Goal: Transaction & Acquisition: Purchase product/service

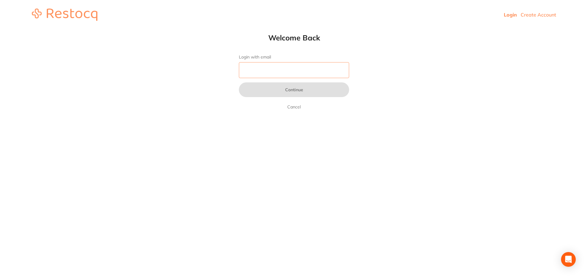
click at [321, 75] on input "Login with email" at bounding box center [294, 70] width 110 height 16
type input "[EMAIL_ADDRESS][DOMAIN_NAME]"
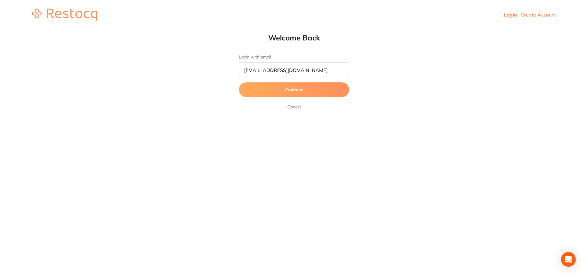
click at [319, 94] on button "Continue" at bounding box center [294, 89] width 110 height 15
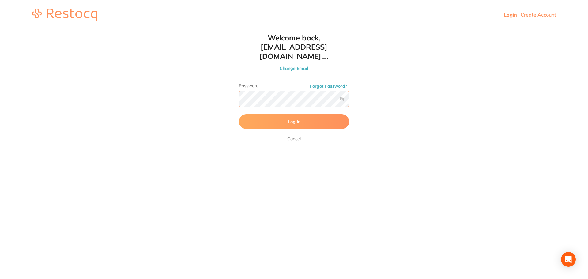
click at [239, 114] on button "Log In" at bounding box center [294, 121] width 110 height 15
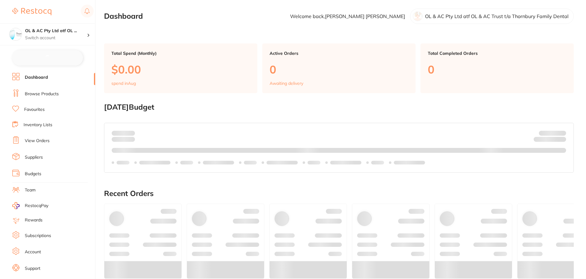
checkbox input "false"
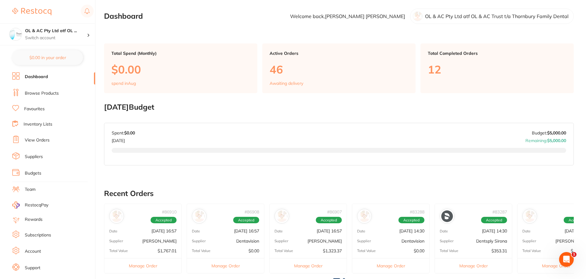
click at [55, 97] on li "Browse Products" at bounding box center [53, 93] width 83 height 9
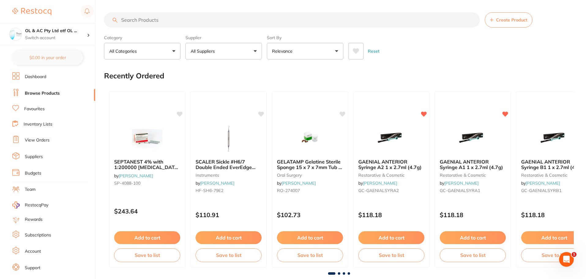
click at [168, 17] on input "search" at bounding box center [292, 19] width 376 height 15
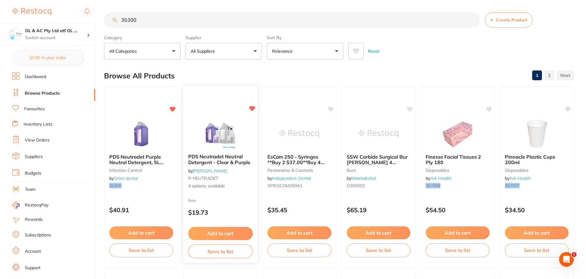
type input "35300"
click at [218, 131] on img at bounding box center [220, 133] width 40 height 31
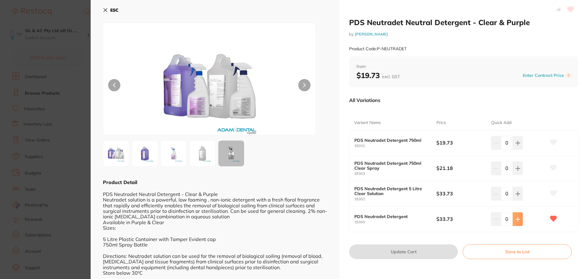
click at [520, 149] on button at bounding box center [517, 142] width 10 height 13
type input "2"
click at [422, 253] on button "Update Cart" at bounding box center [403, 251] width 109 height 15
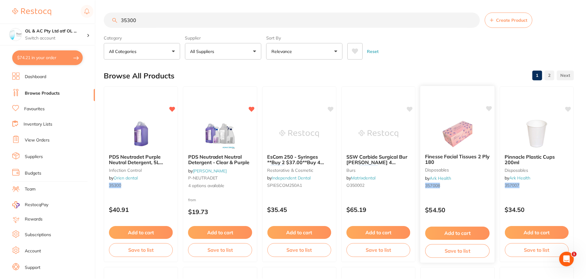
scroll to position [3, 0]
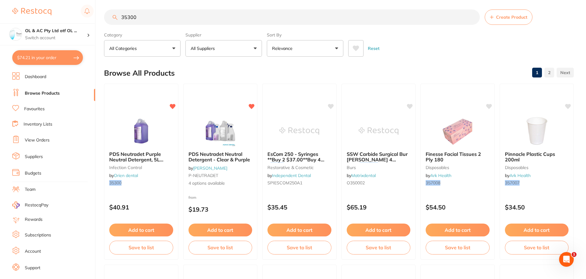
click at [272, 12] on input "35300" at bounding box center [292, 16] width 376 height 15
drag, startPoint x: 272, startPoint y: 12, endPoint x: 106, endPoint y: 6, distance: 166.6
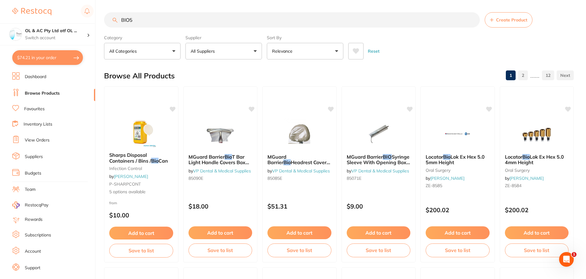
scroll to position [0, 0]
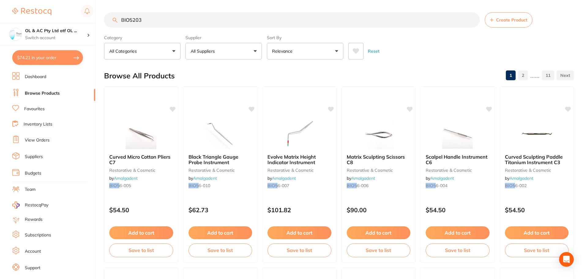
type input "BIO52032"
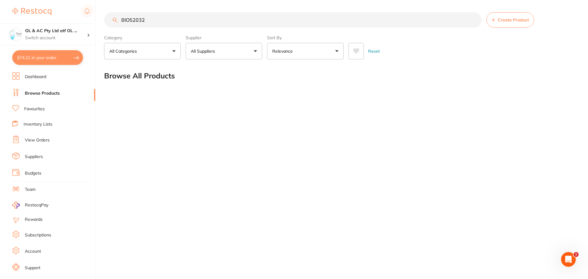
drag, startPoint x: 131, startPoint y: 19, endPoint x: 59, endPoint y: 12, distance: 72.2
click at [59, 12] on div "$74.21 OL & AC Pty Ltd atf OL ... Switch account OL & AC Pty Ltd atf OL & AC Tr…" at bounding box center [294, 139] width 588 height 279
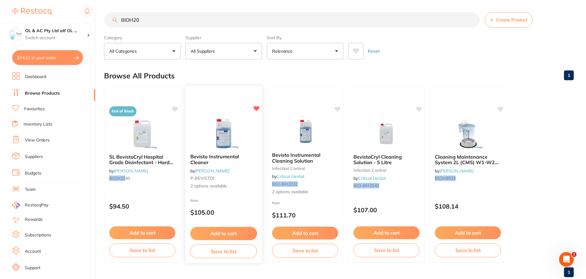
type input "BIOH20"
click at [224, 141] on img at bounding box center [224, 133] width 40 height 31
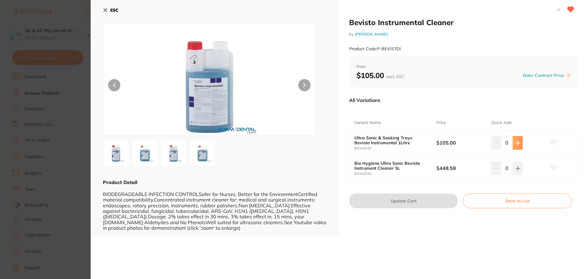
click at [515, 147] on button at bounding box center [517, 142] width 10 height 13
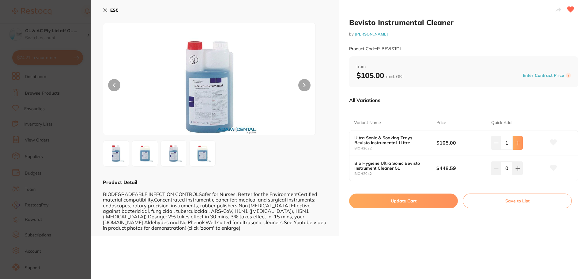
click at [515, 147] on button at bounding box center [517, 142] width 10 height 13
type input "2"
click at [438, 195] on button "Update Cart" at bounding box center [403, 200] width 109 height 15
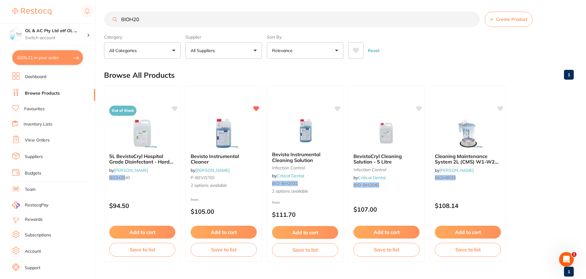
drag, startPoint x: 176, startPoint y: 23, endPoint x: 0, endPoint y: 3, distance: 177.4
click at [0, 7] on div "$305.21 OL & AC Pty Ltd atf OL ... Switch account OL & AC Pty Ltd atf OL & AC T…" at bounding box center [293, 138] width 586 height 279
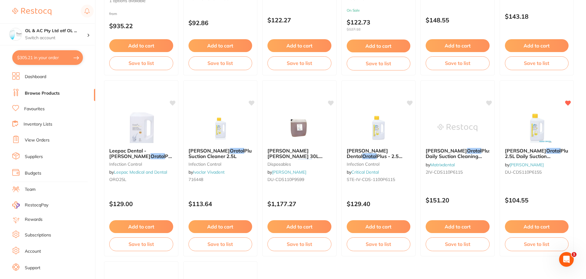
scroll to position [0, 0]
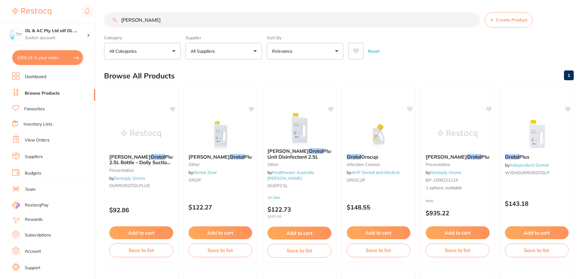
type input "OROTOL ADAM"
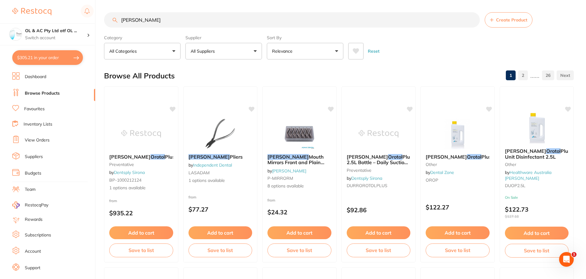
drag, startPoint x: 179, startPoint y: 21, endPoint x: 22, endPoint y: 16, distance: 156.5
click at [24, 17] on div "$305.21 OL & AC Pty Ltd atf OL ... Switch account OL & AC Pty Ltd atf OL & AC T…" at bounding box center [293, 139] width 586 height 279
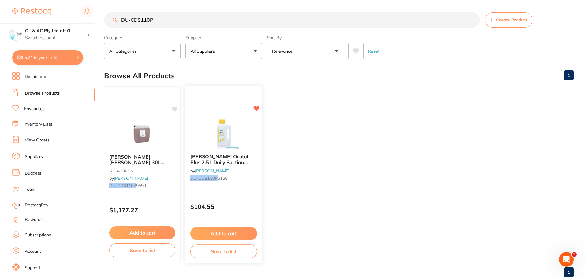
type input "DU-CDS110P"
click at [231, 135] on img at bounding box center [224, 133] width 40 height 31
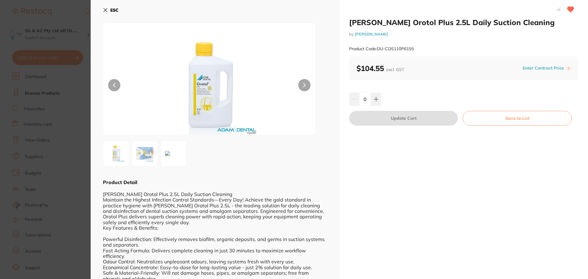
click at [380, 98] on div "0" at bounding box center [463, 98] width 229 height 13
click at [379, 98] on button at bounding box center [376, 98] width 10 height 13
type input "2"
click at [389, 116] on button "Update Cart" at bounding box center [403, 118] width 109 height 15
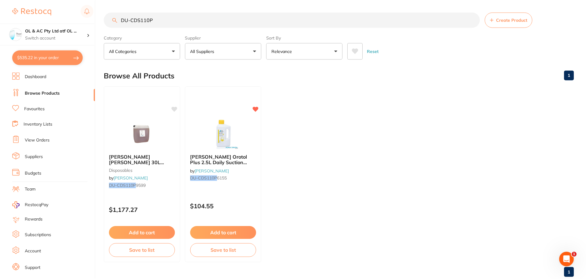
scroll to position [3, 0]
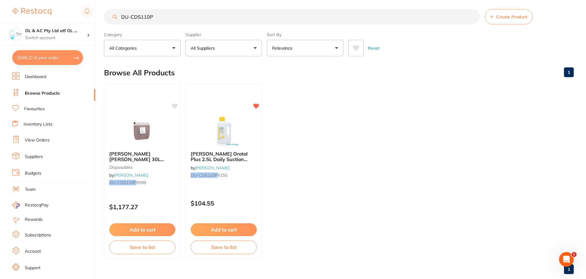
drag, startPoint x: 297, startPoint y: 16, endPoint x: 60, endPoint y: 17, distance: 237.2
click at [60, 17] on div "$535.22 OL & AC Pty Ltd atf OL ... Switch account OL & AC Pty Ltd atf OL & AC T…" at bounding box center [293, 136] width 586 height 279
type input "HAND SANITISER"
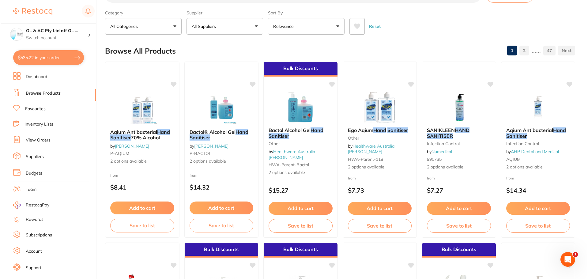
scroll to position [0, 0]
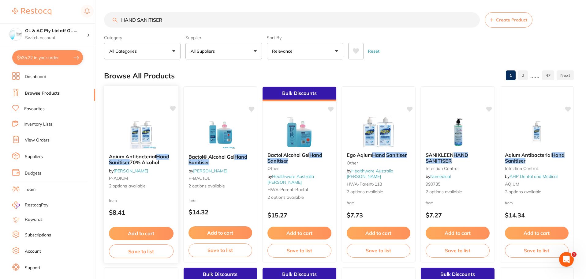
click at [147, 197] on div "from $8.41" at bounding box center [141, 208] width 74 height 22
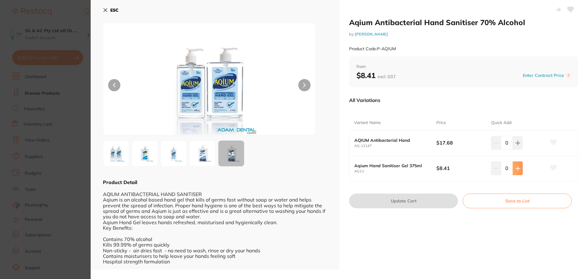
click at [518, 145] on icon at bounding box center [517, 143] width 5 height 5
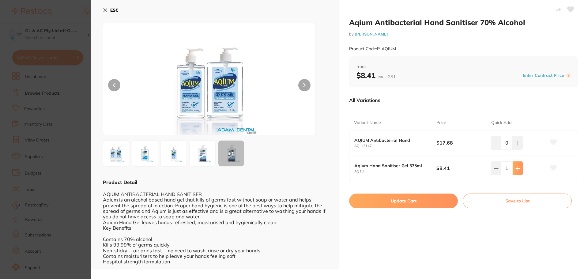
click at [518, 145] on icon at bounding box center [517, 143] width 5 height 5
type input "2"
click at [408, 202] on button "Update Cart" at bounding box center [403, 200] width 109 height 15
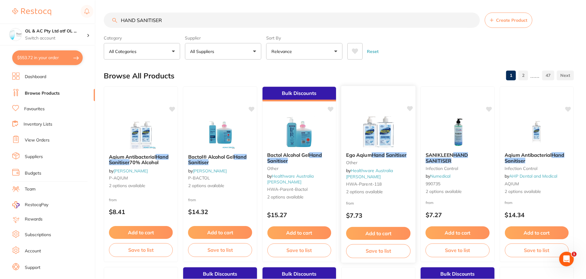
scroll to position [2, 0]
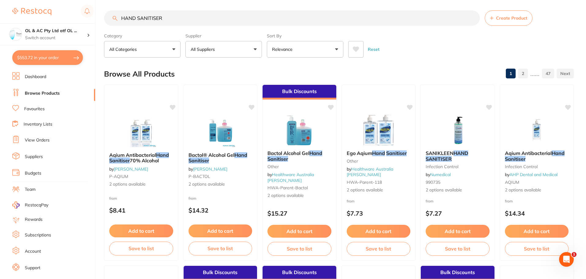
drag, startPoint x: 59, startPoint y: 15, endPoint x: 9, endPoint y: 9, distance: 51.0
click at [10, 9] on div "$553.72 OL & AC Pty Ltd atf OL ... Switch account OL & AC Pty Ltd atf OL & AC T…" at bounding box center [293, 137] width 586 height 279
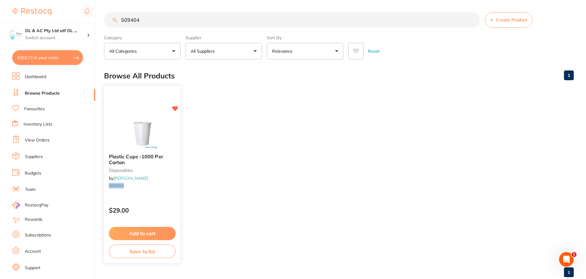
scroll to position [0, 0]
type input "509404"
click at [146, 239] on button "Add to cart" at bounding box center [142, 233] width 67 height 13
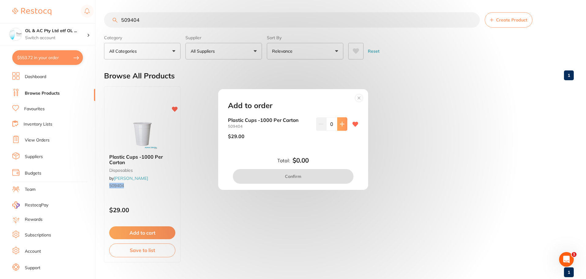
click at [343, 124] on icon at bounding box center [342, 124] width 4 height 4
type input "1"
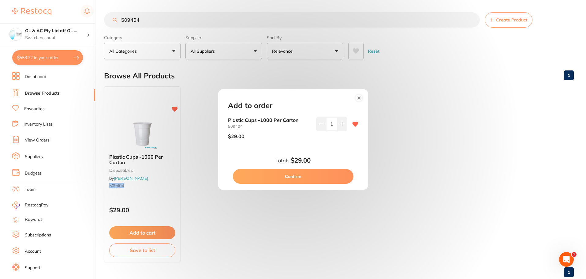
click at [329, 176] on button "Confirm" at bounding box center [293, 176] width 121 height 15
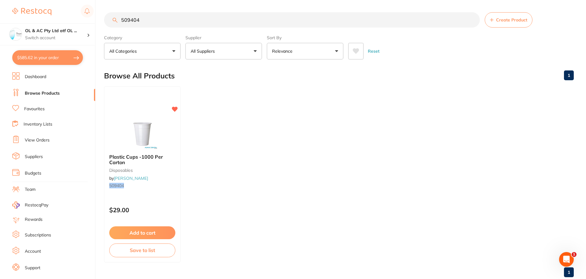
drag, startPoint x: 180, startPoint y: 20, endPoint x: 35, endPoint y: 6, distance: 145.5
click at [35, 6] on div "$585.62 OL & AC Pty Ltd atf OL ... Switch account OL & AC Pty Ltd atf OL & AC T…" at bounding box center [293, 139] width 586 height 279
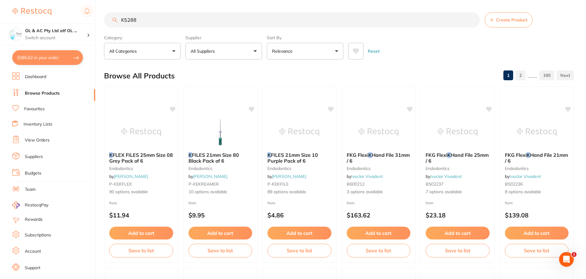
type input "K52886"
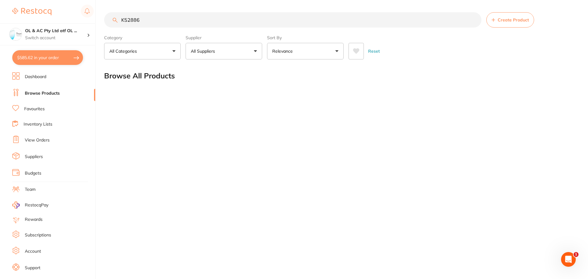
drag, startPoint x: 144, startPoint y: 18, endPoint x: 54, endPoint y: 17, distance: 90.0
click at [54, 17] on div "$585.62 OL & AC Pty Ltd atf OL ... Switch account OL & AC Pty Ltd atf OL & AC T…" at bounding box center [294, 139] width 588 height 279
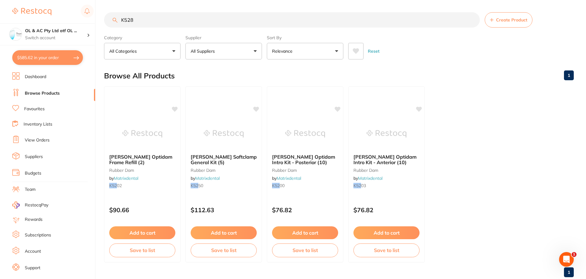
type input "K5288"
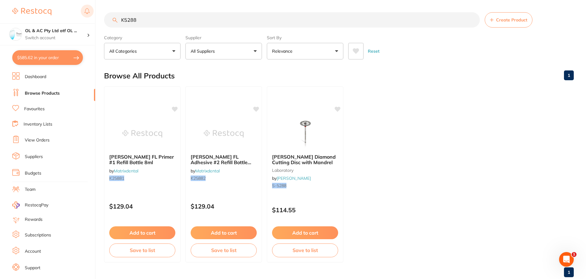
drag, startPoint x: 143, startPoint y: 18, endPoint x: 83, endPoint y: 11, distance: 60.4
click at [83, 11] on div "$585.62 OL & AC Pty Ltd atf OL ... Switch account OL & AC Pty Ltd atf OL & AC T…" at bounding box center [293, 139] width 586 height 279
type input "PAPER TOWEL"
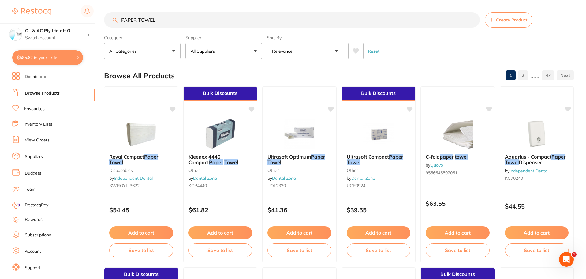
drag, startPoint x: 159, startPoint y: 17, endPoint x: 45, endPoint y: 5, distance: 115.1
click at [45, 5] on div "$585.62 OL & AC Pty Ltd atf OL ... Switch account OL & AC Pty Ltd atf OL & AC T…" at bounding box center [293, 139] width 586 height 279
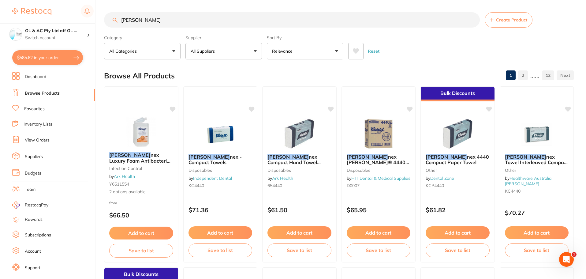
type input "KLEE"
drag, startPoint x: 586, startPoint y: 40, endPoint x: 586, endPoint y: 51, distance: 10.1
drag, startPoint x: 144, startPoint y: 18, endPoint x: 85, endPoint y: 6, distance: 60.6
click at [85, 6] on div "$585.62 OL & AC Pty Ltd atf OL ... Switch account OL & AC Pty Ltd atf OL & AC T…" at bounding box center [293, 139] width 586 height 279
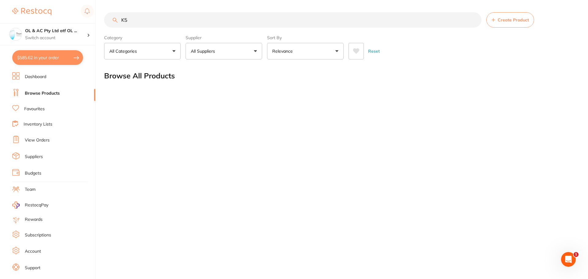
type input "K"
type input "KLENNIT"
drag, startPoint x: 163, startPoint y: 20, endPoint x: 63, endPoint y: 2, distance: 101.8
click at [65, 5] on div "$585.62 OL & AC Pty Ltd atf OL ... Switch account OL & AC Pty Ltd atf OL & AC T…" at bounding box center [294, 139] width 588 height 279
paste input "K52886"
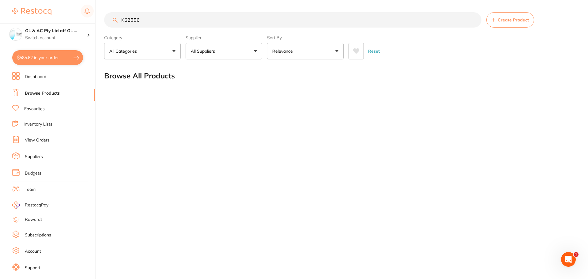
type input "K52886"
click at [41, 81] on li "Dashboard" at bounding box center [53, 76] width 83 height 9
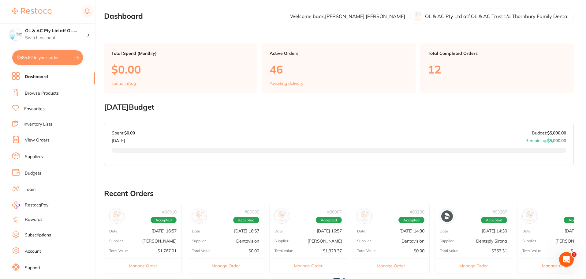
click at [48, 77] on li "Dashboard" at bounding box center [53, 76] width 83 height 9
click at [62, 77] on li "Dashboard" at bounding box center [53, 76] width 83 height 9
click at [51, 78] on li "Dashboard" at bounding box center [53, 76] width 83 height 9
click at [41, 89] on li "Browse Products" at bounding box center [53, 93] width 83 height 9
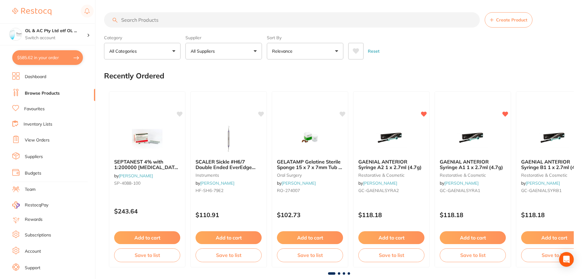
click at [187, 21] on input "search" at bounding box center [292, 19] width 376 height 15
paste input "K52886"
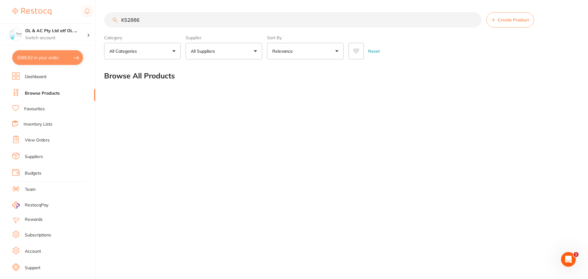
type input "K52886"
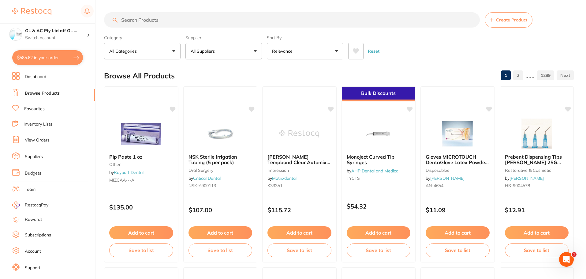
click at [189, 22] on input "search" at bounding box center [292, 19] width 376 height 15
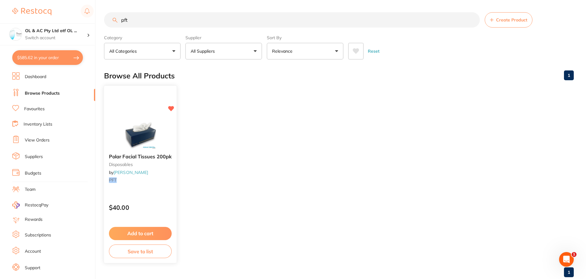
type input "pft"
click at [157, 231] on button "Add to cart" at bounding box center [140, 233] width 63 height 13
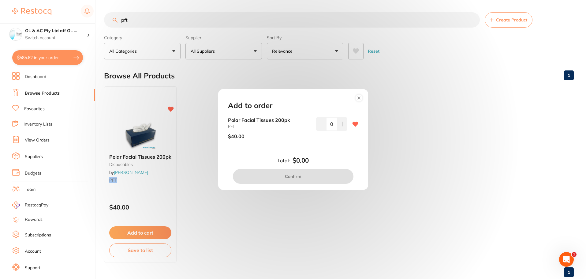
click at [339, 132] on div "0" at bounding box center [331, 130] width 31 height 27
click at [340, 125] on icon at bounding box center [342, 124] width 5 height 5
type input "1"
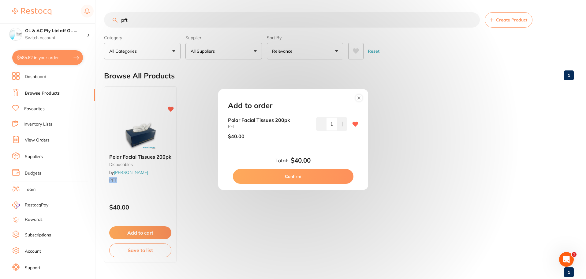
click at [324, 179] on button "Confirm" at bounding box center [293, 176] width 121 height 15
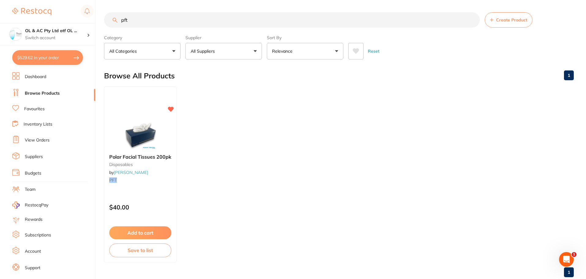
drag, startPoint x: 139, startPoint y: 18, endPoint x: 117, endPoint y: 15, distance: 22.6
click at [117, 14] on input "pft" at bounding box center [292, 19] width 376 height 15
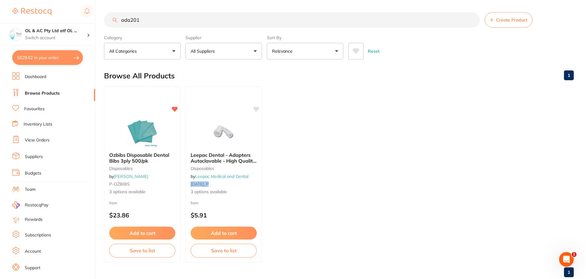
type input "ada201"
click at [138, 133] on img at bounding box center [142, 132] width 40 height 31
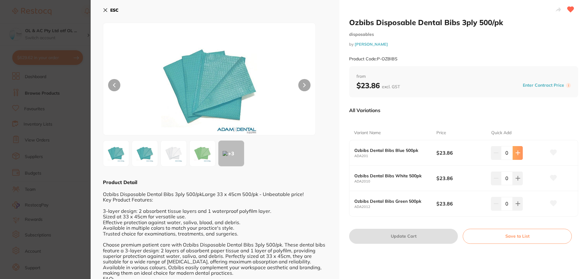
click at [518, 152] on icon at bounding box center [517, 152] width 5 height 5
type input "1"
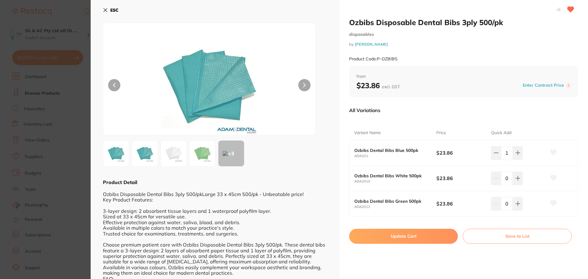
click at [423, 236] on button "Update Cart" at bounding box center [403, 236] width 109 height 15
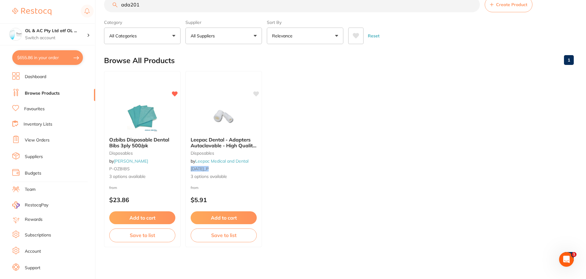
scroll to position [1, 0]
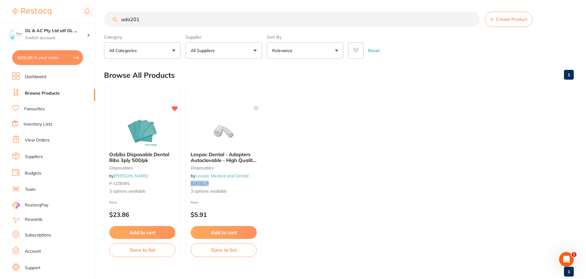
drag, startPoint x: 81, startPoint y: 4, endPoint x: 25, endPoint y: 5, distance: 56.0
click at [31, 5] on div "$655.86 OL & AC Pty Ltd atf OL ... Switch account OL & AC Pty Ltd atf OL & AC T…" at bounding box center [293, 138] width 586 height 279
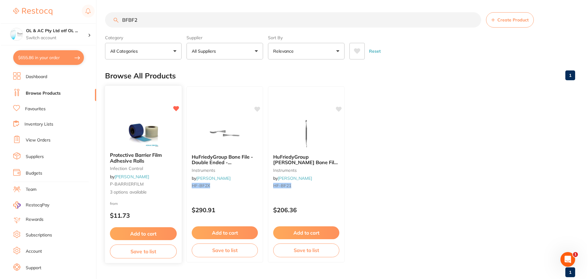
scroll to position [0, 0]
type input "BFBF2"
click at [138, 135] on img at bounding box center [142, 131] width 40 height 31
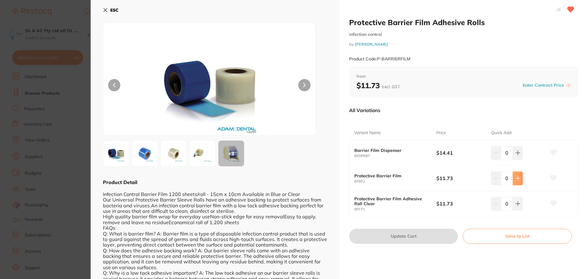
click at [512, 159] on button at bounding box center [517, 152] width 10 height 13
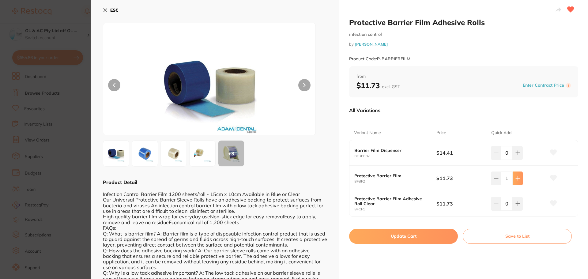
click at [513, 159] on button at bounding box center [517, 152] width 10 height 13
type input "2"
click at [397, 240] on button "Update Cart" at bounding box center [403, 236] width 109 height 15
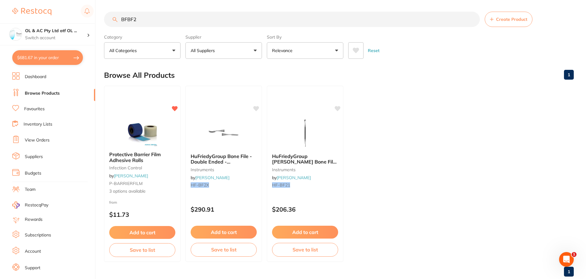
drag, startPoint x: 145, startPoint y: 16, endPoint x: 110, endPoint y: 16, distance: 34.9
click at [110, 16] on input "BFBF2" at bounding box center [292, 19] width 376 height 15
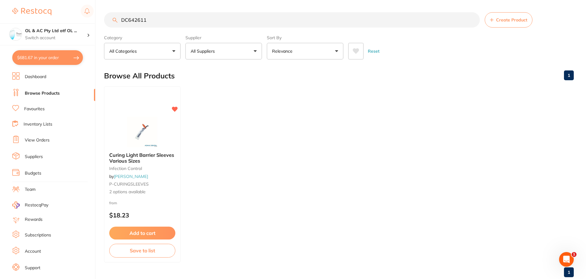
scroll to position [0, 0]
type input "DC642611"
click at [152, 237] on button "Add to cart" at bounding box center [142, 233] width 67 height 13
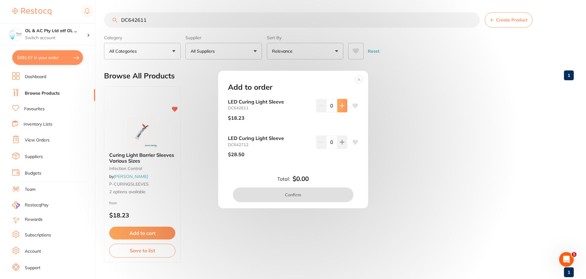
click at [341, 106] on icon at bounding box center [342, 105] width 4 height 4
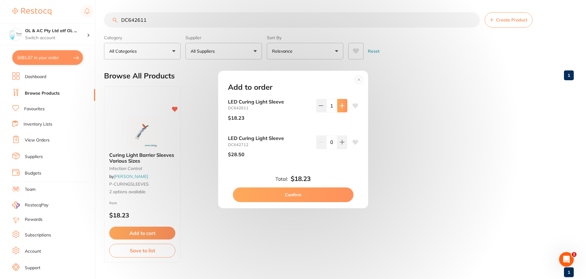
click at [341, 106] on icon at bounding box center [342, 105] width 4 height 4
type input "2"
click at [322, 198] on button "Confirm" at bounding box center [293, 194] width 121 height 15
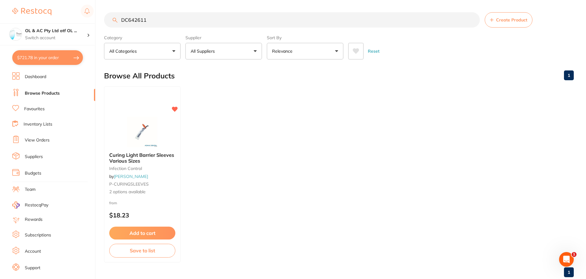
drag, startPoint x: 153, startPoint y: 19, endPoint x: 23, endPoint y: 16, distance: 130.7
click at [43, 17] on div "$721.78 OL & AC Pty Ltd atf OL ... Switch account OL & AC Pty Ltd atf OL & AC T…" at bounding box center [293, 139] width 586 height 279
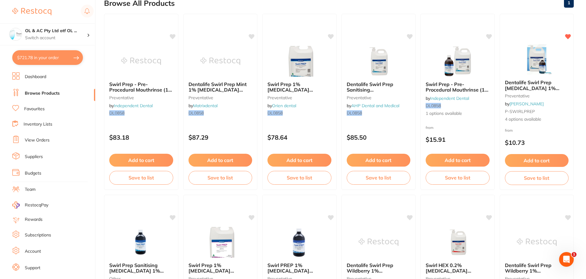
scroll to position [56, 0]
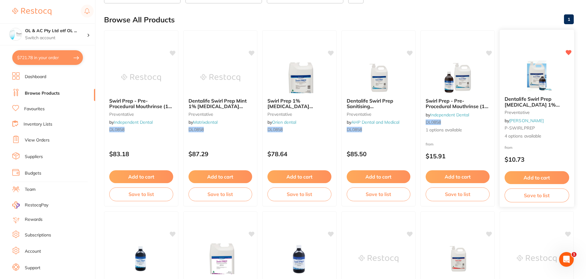
type input "DL0858"
click at [539, 88] on img at bounding box center [537, 75] width 40 height 31
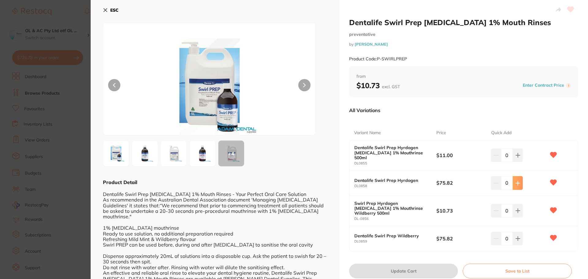
click at [517, 158] on icon at bounding box center [517, 155] width 5 height 5
type input "1"
click at [399, 265] on button "Update Cart" at bounding box center [403, 271] width 109 height 15
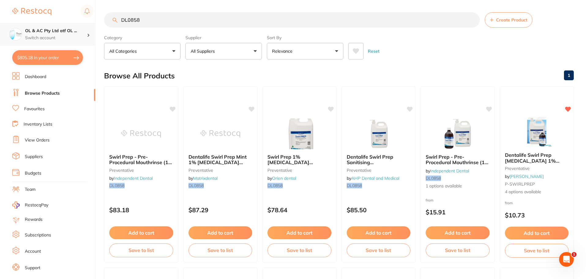
click at [60, 27] on div "$805.18 OL & AC Pty Ltd atf OL ... Switch account OL & AC Pty Ltd atf OL & AC T…" at bounding box center [293, 139] width 586 height 279
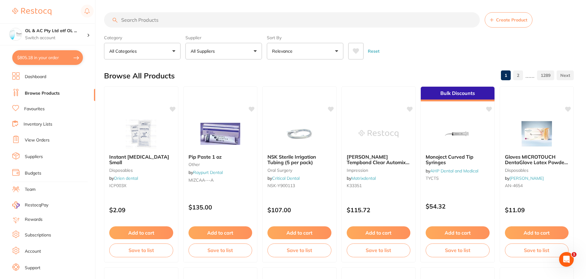
click at [165, 14] on input "search" at bounding box center [292, 19] width 376 height 15
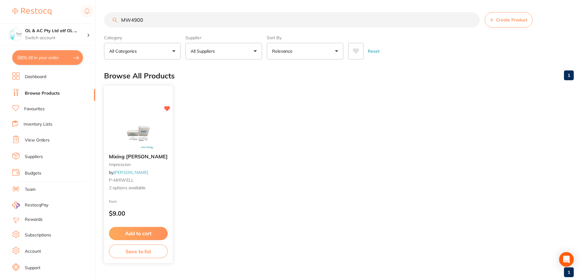
type input "MW4900"
click at [133, 124] on img at bounding box center [138, 133] width 40 height 31
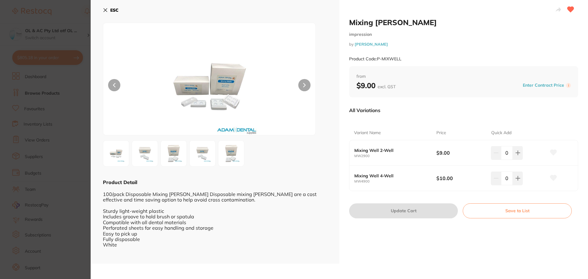
click at [522, 180] on div "0" at bounding box center [518, 177] width 55 height 13
click at [521, 159] on button at bounding box center [517, 152] width 10 height 13
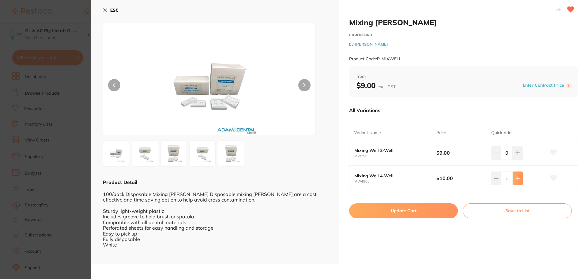
click at [521, 159] on button at bounding box center [517, 152] width 10 height 13
type input "3"
click at [426, 211] on button "Update Cart" at bounding box center [403, 210] width 109 height 15
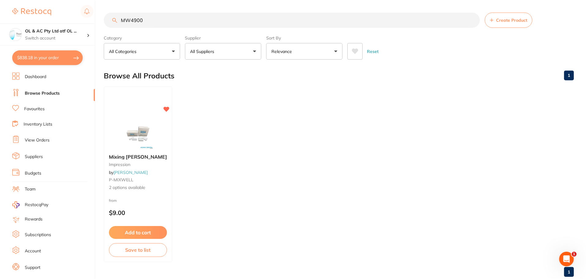
scroll to position [1, 0]
drag, startPoint x: 146, startPoint y: 17, endPoint x: 77, endPoint y: 9, distance: 69.2
click at [78, 9] on div "$838.18 OL & AC Pty Ltd atf OL ... Switch account OL & AC Pty Ltd atf OL & AC T…" at bounding box center [293, 138] width 586 height 279
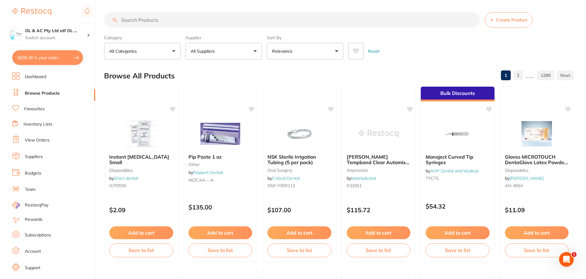
scroll to position [0, 0]
paste input "MLFCS"
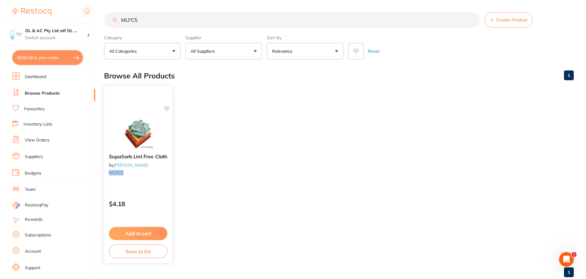
type input "MLFCS"
click at [151, 232] on button "Add to cart" at bounding box center [138, 233] width 58 height 13
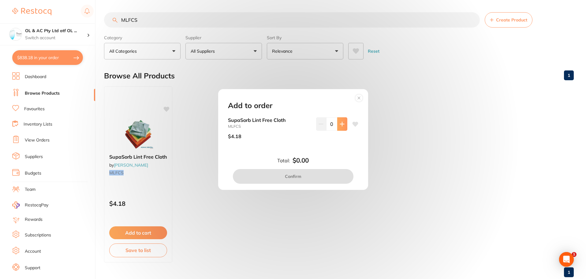
click at [340, 124] on icon at bounding box center [342, 124] width 4 height 4
type input "1"
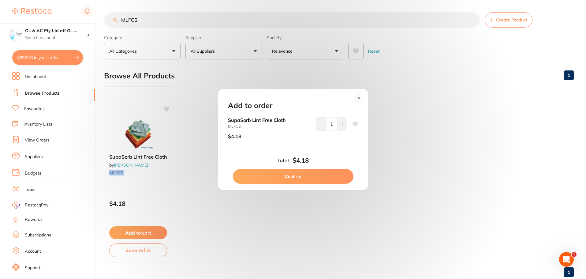
click at [330, 179] on button "Confirm" at bounding box center [293, 176] width 121 height 15
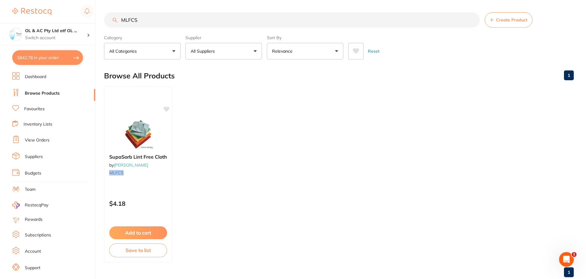
drag, startPoint x: 157, startPoint y: 19, endPoint x: 66, endPoint y: 8, distance: 92.2
click at [66, 8] on div "$842.78 OL & AC Pty Ltd atf OL ... Switch account OL & AC Pty Ltd atf OL & AC T…" at bounding box center [293, 139] width 586 height 279
type input "WIPES"
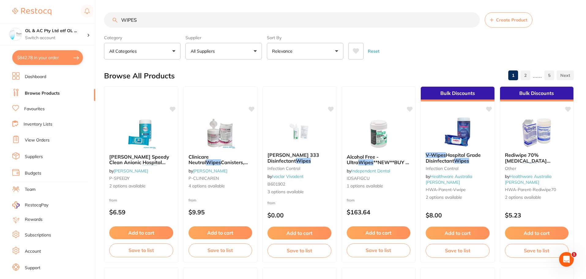
drag, startPoint x: 167, startPoint y: 19, endPoint x: 47, endPoint y: 13, distance: 120.7
click at [47, 13] on div "$842.78 OL & AC Pty Ltd atf OL ... Switch account OL & AC Pty Ltd atf OL & AC T…" at bounding box center [293, 139] width 586 height 279
paste input "REDWL"
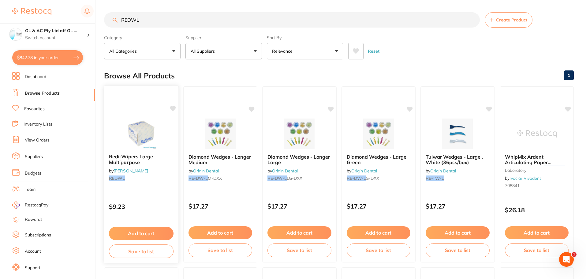
type input "REDWL"
drag, startPoint x: 154, startPoint y: 128, endPoint x: 230, endPoint y: 132, distance: 76.3
click at [154, 128] on img at bounding box center [141, 133] width 40 height 31
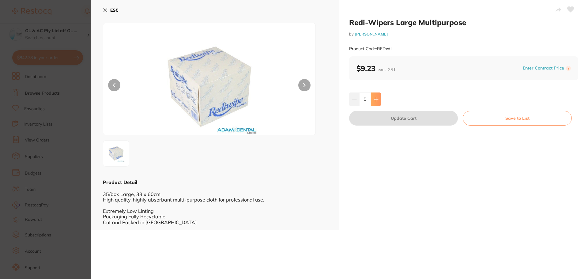
click at [376, 101] on icon at bounding box center [375, 99] width 5 height 5
click at [372, 99] on button at bounding box center [376, 98] width 10 height 13
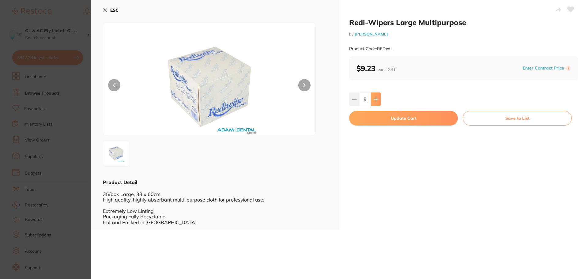
click at [372, 99] on button at bounding box center [376, 98] width 10 height 13
click at [375, 103] on button at bounding box center [376, 98] width 10 height 13
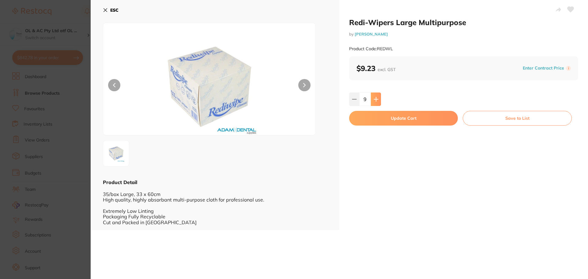
type input "10"
click at [380, 116] on button "Update Cart" at bounding box center [403, 118] width 109 height 15
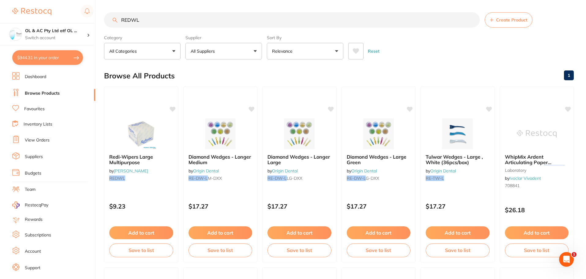
drag, startPoint x: 94, startPoint y: 16, endPoint x: 62, endPoint y: 11, distance: 32.5
click at [63, 12] on div "$944.31 OL & AC Pty Ltd atf OL ... Switch account OL & AC Pty Ltd atf OL & AC T…" at bounding box center [293, 139] width 586 height 279
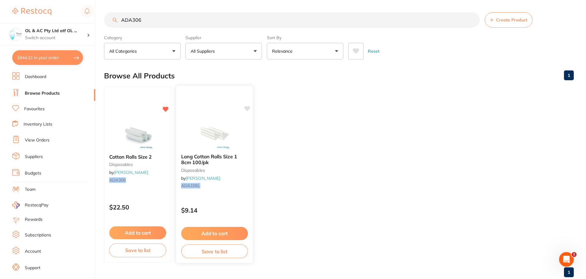
type input "ADA306"
click at [201, 130] on img at bounding box center [214, 133] width 40 height 31
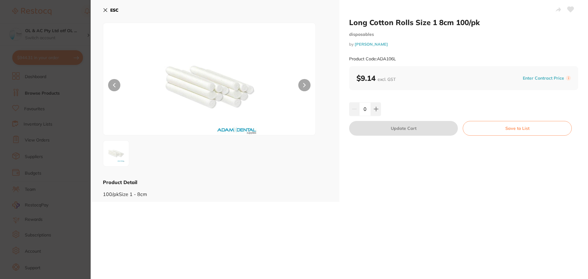
click at [106, 6] on button "ESC" at bounding box center [111, 10] width 16 height 10
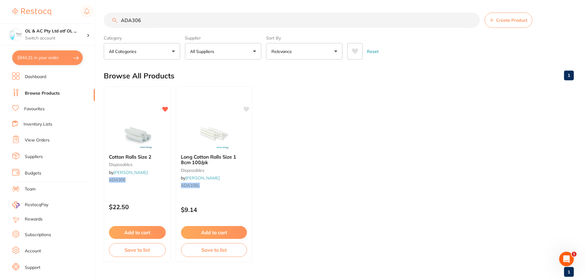
scroll to position [1, 0]
click at [143, 138] on img at bounding box center [138, 132] width 40 height 31
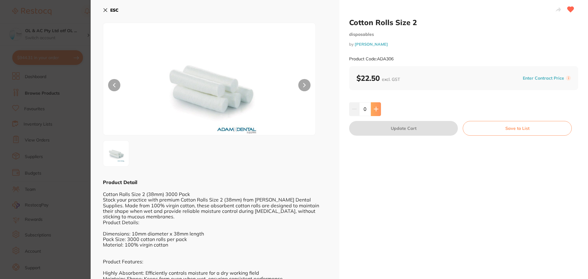
click at [378, 114] on button at bounding box center [376, 108] width 10 height 13
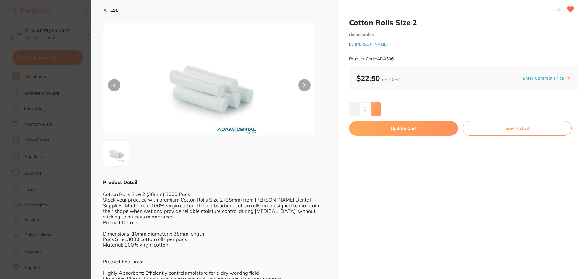
click at [378, 114] on button at bounding box center [376, 108] width 10 height 13
click at [355, 110] on icon at bounding box center [354, 109] width 5 height 5
click at [374, 105] on button at bounding box center [376, 108] width 10 height 13
type input "3"
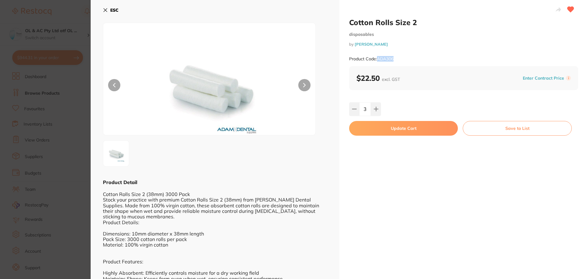
drag, startPoint x: 398, startPoint y: 57, endPoint x: 377, endPoint y: 59, distance: 21.0
click at [377, 59] on div "Product Code: ADA306" at bounding box center [463, 58] width 229 height 15
copy small "ADA306"
click at [352, 109] on icon at bounding box center [354, 109] width 5 height 5
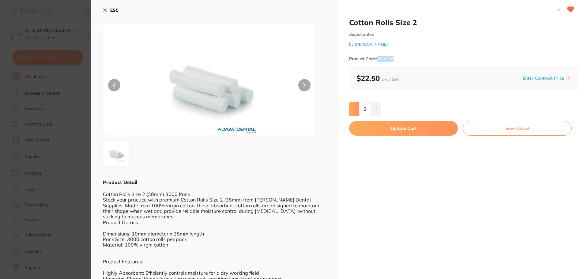
type input "1"
click at [409, 129] on button "Update Cart" at bounding box center [403, 128] width 109 height 15
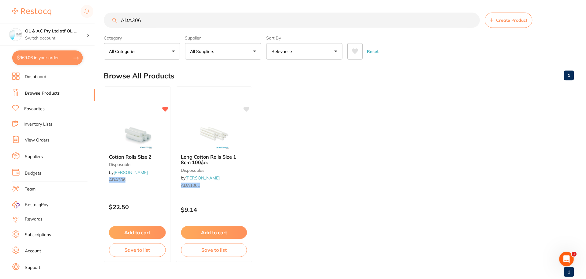
scroll to position [1, 0]
drag, startPoint x: 181, startPoint y: 22, endPoint x: 57, endPoint y: 7, distance: 124.2
click at [62, 8] on div "$969.06 OL & AC Pty Ltd atf OL ... Switch account OL & AC Pty Ltd atf OL & AC T…" at bounding box center [293, 138] width 586 height 279
type input "dts"
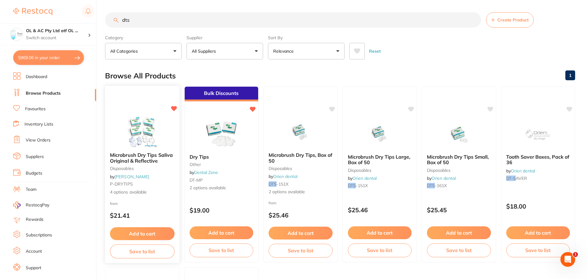
scroll to position [0, 0]
click at [156, 135] on img at bounding box center [141, 131] width 40 height 31
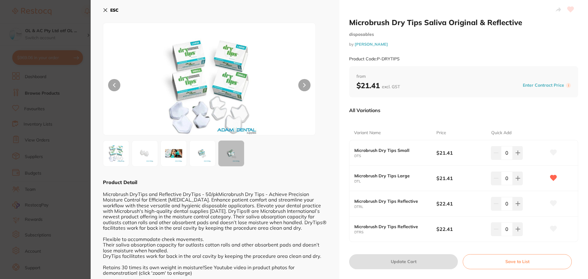
click at [459, 137] on div "Price" at bounding box center [463, 133] width 55 height 15
click at [454, 109] on div "All Variations" at bounding box center [463, 110] width 229 height 16
click at [512, 151] on button at bounding box center [517, 152] width 10 height 13
type input "1"
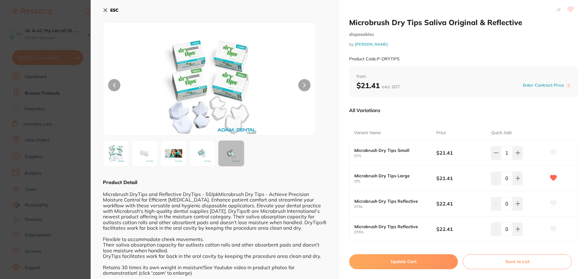
click at [435, 257] on button "Update Cart" at bounding box center [403, 261] width 109 height 15
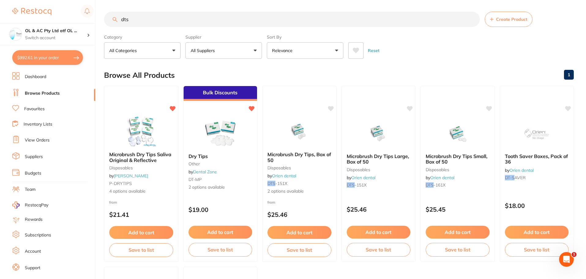
drag, startPoint x: 146, startPoint y: 17, endPoint x: 33, endPoint y: 1, distance: 114.1
click at [39, 5] on div "$992.61 OL & AC Pty Ltd atf OL ... Switch account OL & AC Pty Ltd atf OL & AC T…" at bounding box center [293, 138] width 586 height 279
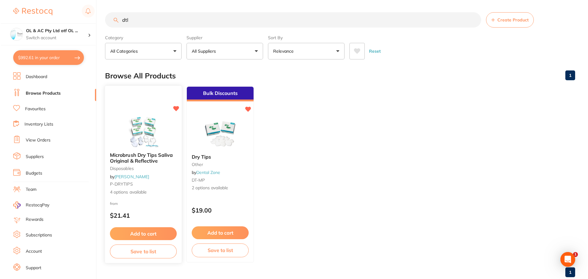
scroll to position [0, 0]
type input "dtl"
click at [141, 116] on img at bounding box center [142, 131] width 40 height 31
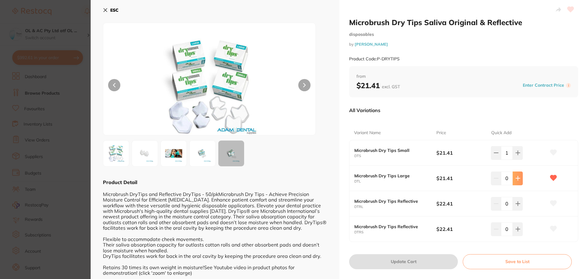
click at [516, 155] on icon at bounding box center [517, 152] width 5 height 5
type input "1"
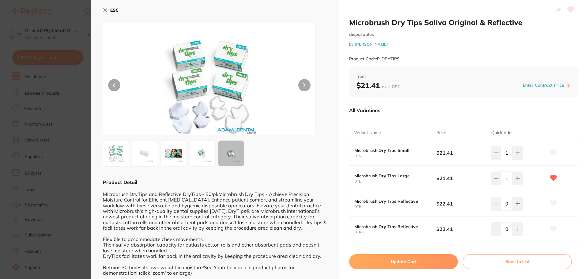
click at [435, 262] on button "Update Cart" at bounding box center [403, 261] width 109 height 15
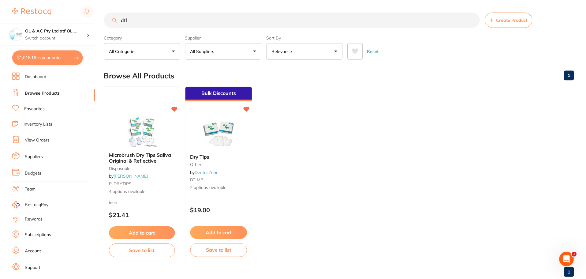
scroll to position [1, 0]
drag, startPoint x: 198, startPoint y: 21, endPoint x: 0, endPoint y: -8, distance: 200.2
click at [0, 0] on html "$1,016.16 OL & AC Pty Ltd atf OL ... Switch account OL & AC Pty Ltd atf OL & AC…" at bounding box center [293, 138] width 586 height 279
type input "f"
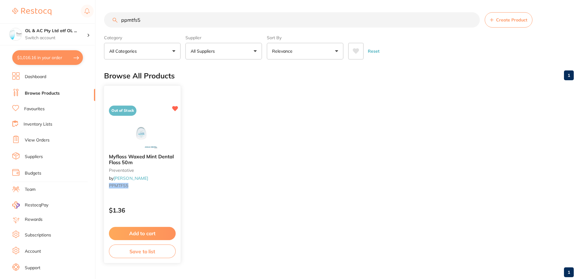
type input "ppmtfs5"
click at [152, 123] on img at bounding box center [142, 133] width 40 height 31
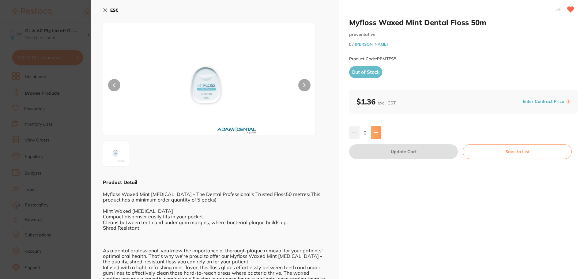
click at [371, 136] on button at bounding box center [376, 132] width 10 height 13
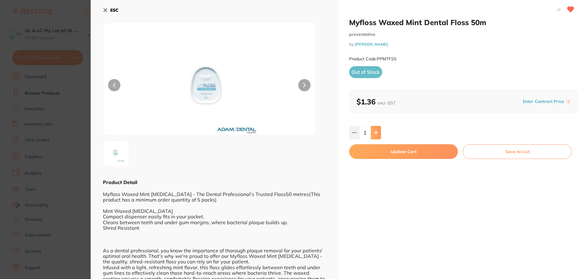
click at [371, 136] on button at bounding box center [376, 132] width 10 height 13
type input "4"
click at [379, 149] on button "Update Cart" at bounding box center [403, 151] width 109 height 15
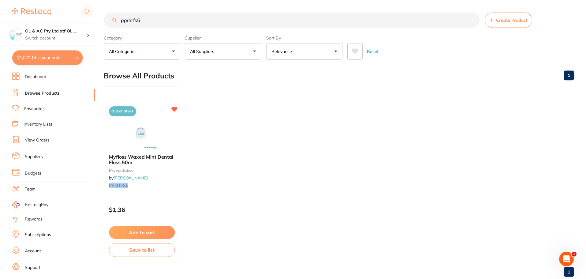
scroll to position [1, 0]
click at [51, 60] on button "$1,022.14 in your order" at bounding box center [47, 57] width 71 height 15
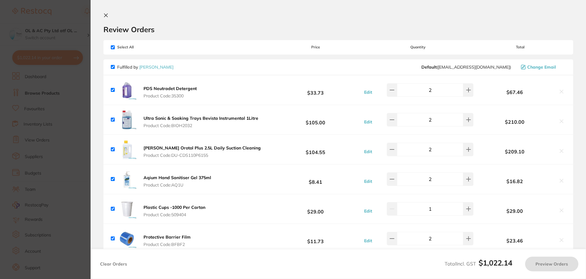
checkbox input "true"
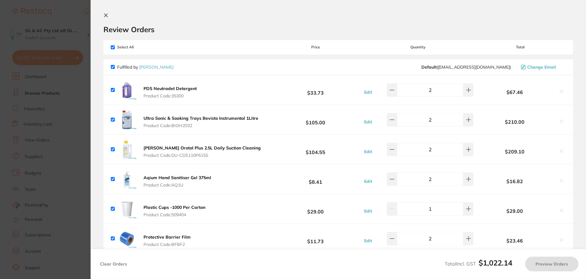
checkbox input "true"
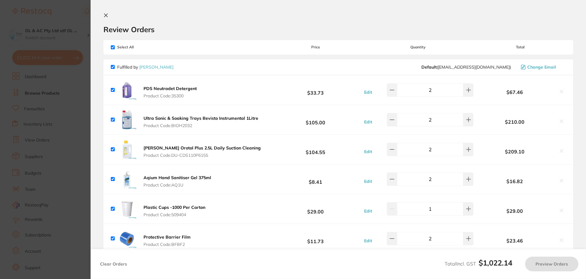
checkbox input "true"
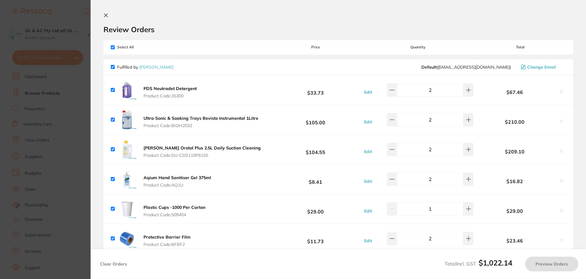
checkbox input "true"
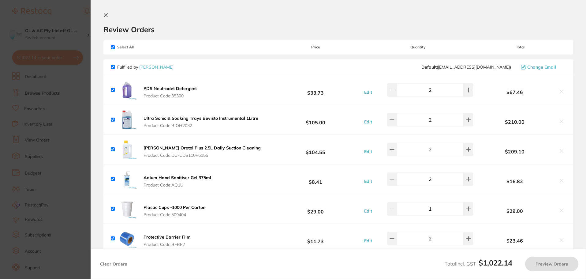
checkbox input "true"
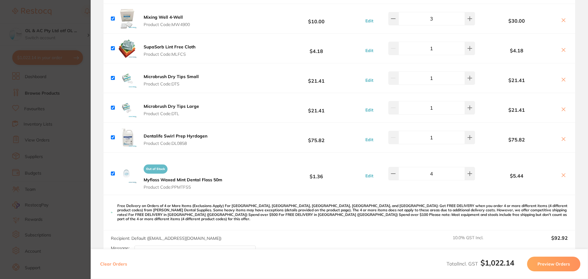
scroll to position [0, 0]
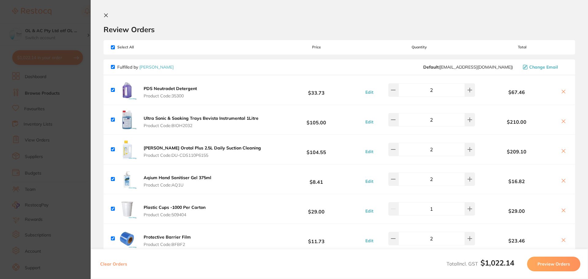
click at [105, 13] on section "Review Orders Your orders are being processed and we will notify you once we ha…" at bounding box center [339, 139] width 497 height 279
click at [108, 15] on icon at bounding box center [105, 15] width 5 height 5
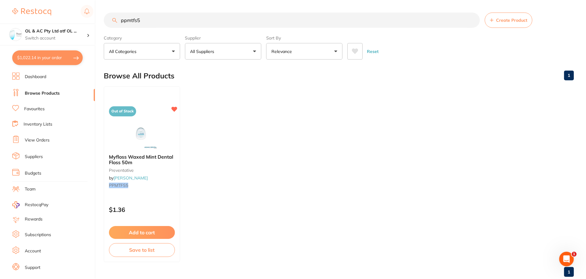
scroll to position [1, 0]
drag, startPoint x: 159, startPoint y: 21, endPoint x: 70, endPoint y: 17, distance: 88.5
click at [70, 20] on div "$1,022.14 OL & AC Pty Ltd atf OL ... Switch account OL & AC Pty Ltd atf OL & AC…" at bounding box center [293, 138] width 586 height 279
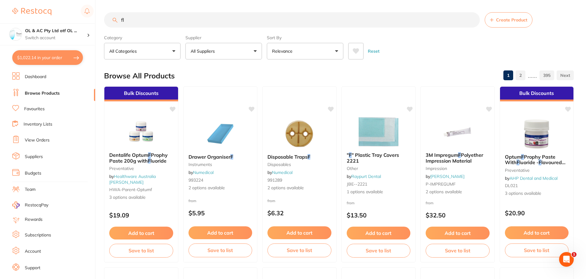
scroll to position [0, 0]
type input "flfwcm"
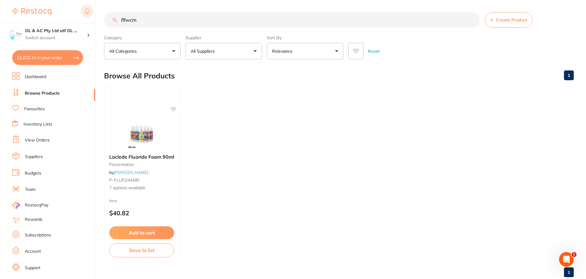
drag, startPoint x: 148, startPoint y: 21, endPoint x: 93, endPoint y: 18, distance: 54.6
click at [95, 19] on div "$1,022.14 OL & AC Pty Ltd atf OL ... Switch account OL & AC Pty Ltd atf OL & AC…" at bounding box center [293, 139] width 586 height 279
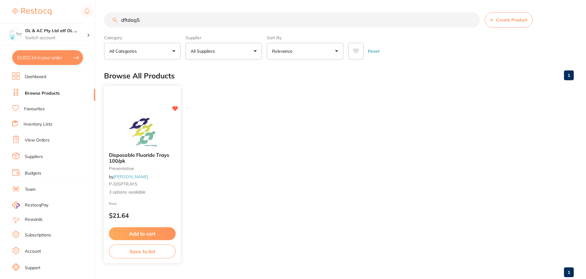
type input "dftdag5"
click at [147, 117] on img at bounding box center [142, 131] width 40 height 31
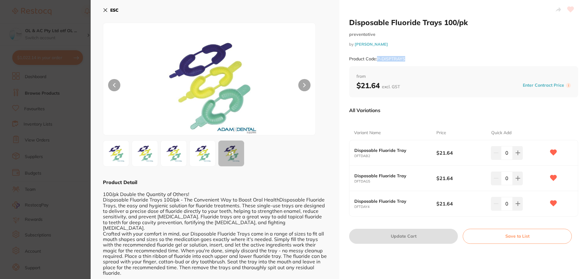
drag, startPoint x: 377, startPoint y: 58, endPoint x: 411, endPoint y: 58, distance: 34.3
click at [411, 58] on div "Product Code: P-DISPTRAYS" at bounding box center [463, 58] width 229 height 15
copy small "P-DISPTRAYS"
click at [515, 155] on icon at bounding box center [517, 152] width 5 height 5
type input "1"
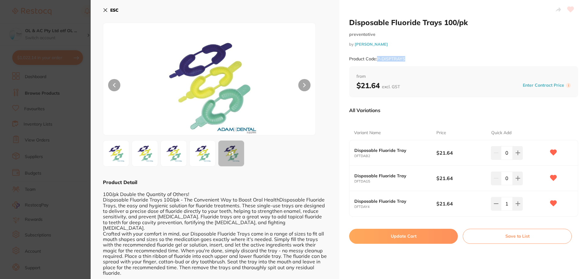
click at [432, 234] on button "Update Cart" at bounding box center [403, 236] width 109 height 15
checkbox input "false"
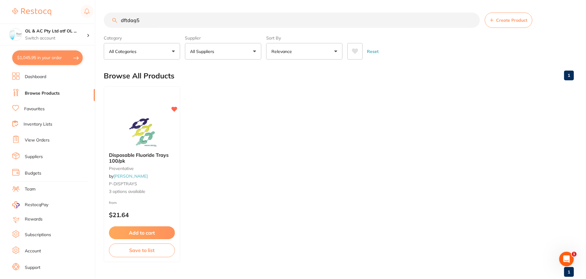
scroll to position [1, 0]
drag, startPoint x: 152, startPoint y: 18, endPoint x: 31, endPoint y: 12, distance: 121.4
click at [32, 13] on div "$1,045.95 OL & AC Pty Ltd atf OL ... Switch account OL & AC Pty Ltd atf OL & AC…" at bounding box center [293, 138] width 586 height 279
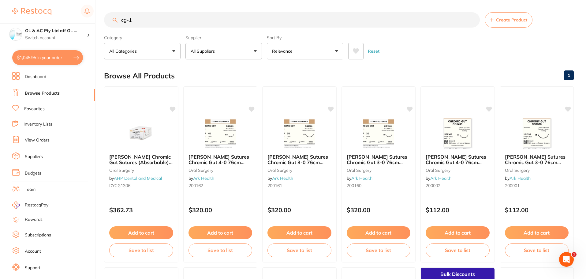
scroll to position [0, 0]
type input "cg-1224347"
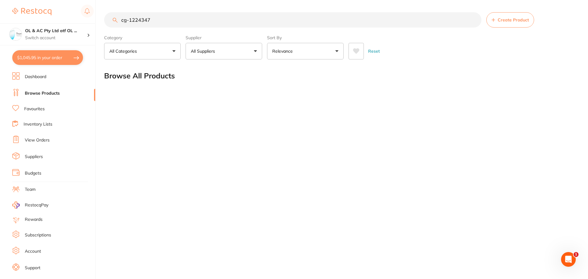
drag, startPoint x: 141, startPoint y: 21, endPoint x: 55, endPoint y: 11, distance: 86.0
click at [58, 13] on div "$1,045.95 OL & AC Pty Ltd atf OL ... Switch account OL & AC Pty Ltd atf OL & AC…" at bounding box center [294, 139] width 588 height 279
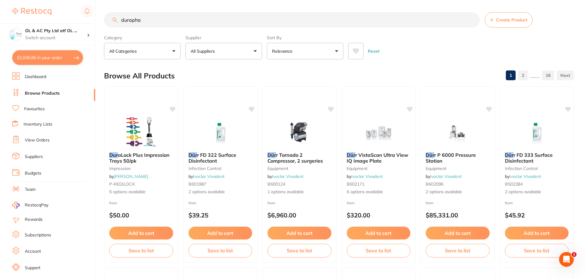
type input "duraphat"
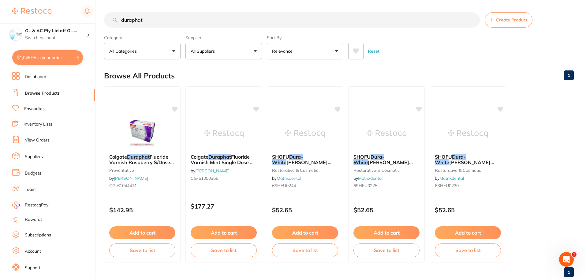
drag, startPoint x: 155, startPoint y: 17, endPoint x: 28, endPoint y: 17, distance: 126.7
click at [31, 17] on div "$1,045.95 OL & AC Pty Ltd atf OL ... Switch account OL & AC Pty Ltd atf OL & AC…" at bounding box center [293, 139] width 586 height 279
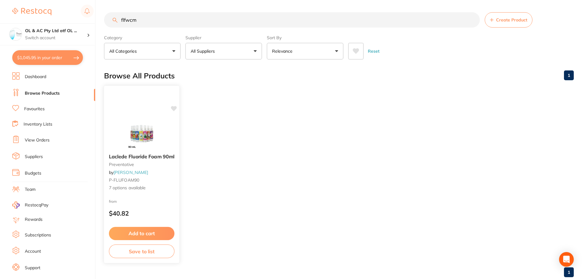
type input "flfwcm"
click at [141, 132] on img at bounding box center [142, 133] width 40 height 31
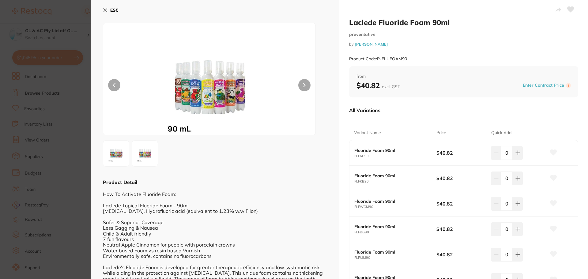
scroll to position [108, 0]
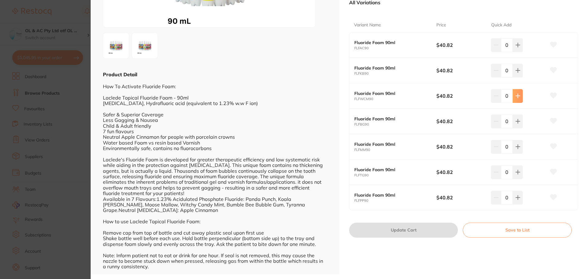
click at [519, 52] on button at bounding box center [517, 44] width 10 height 13
type input "1"
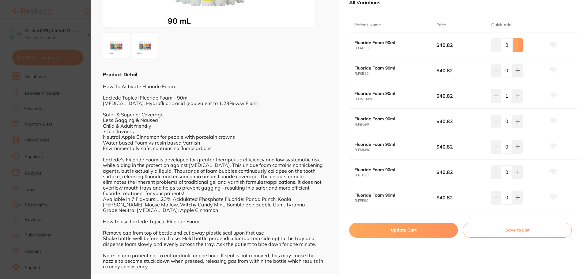
click at [518, 47] on icon at bounding box center [517, 45] width 5 height 5
type input "1"
click at [439, 227] on button "Update Cart" at bounding box center [403, 230] width 109 height 15
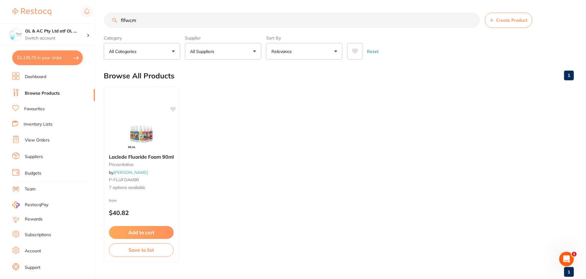
scroll to position [1, 0]
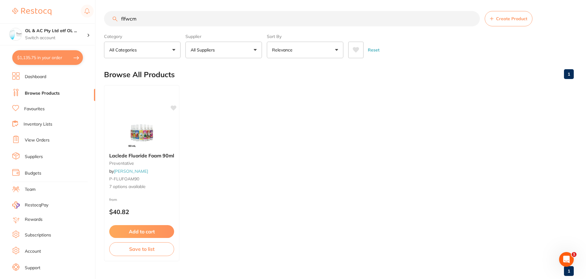
drag, startPoint x: 151, startPoint y: 15, endPoint x: 51, endPoint y: 14, distance: 100.1
click at [51, 14] on div "$1,135.75 OL & AC Pty Ltd atf OL ... Switch account OL & AC Pty Ltd atf OL & AC…" at bounding box center [293, 138] width 586 height 279
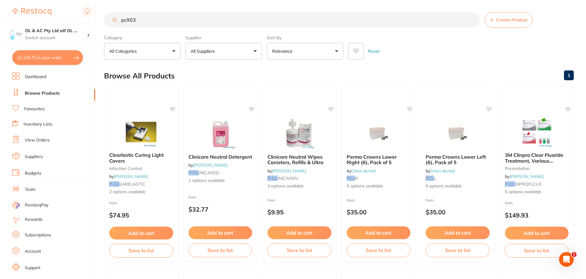
scroll to position [0, 0]
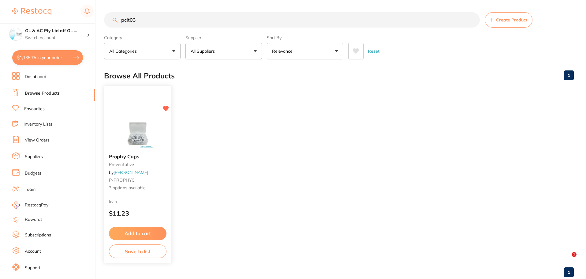
type input "pclt03"
click at [142, 127] on img at bounding box center [138, 133] width 40 height 31
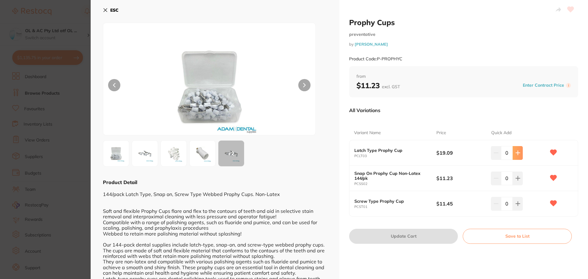
click at [520, 155] on button at bounding box center [517, 152] width 10 height 13
type input "1"
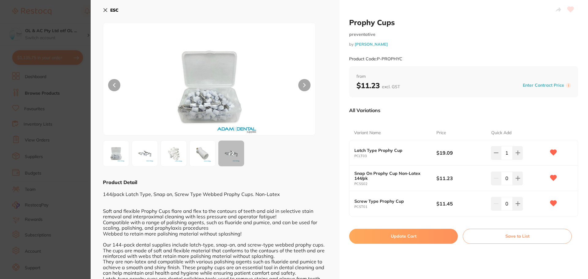
click at [409, 236] on button "Update Cart" at bounding box center [403, 236] width 109 height 15
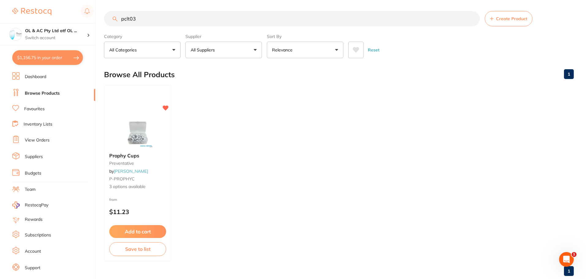
drag, startPoint x: 156, startPoint y: 22, endPoint x: 61, endPoint y: 21, distance: 94.9
click at [63, 22] on div "$1,156.75 OL & AC Pty Ltd atf OL ... Switch account OL & AC Pty Ltd atf OL & AC…" at bounding box center [293, 138] width 586 height 279
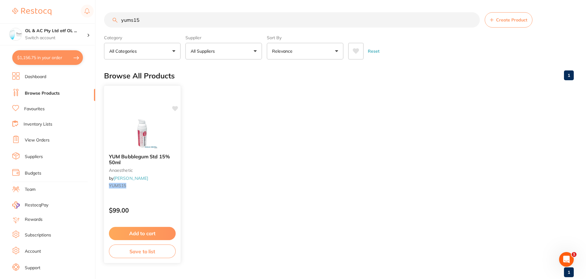
scroll to position [0, 0]
type input "yums15"
click at [160, 236] on button "Add to cart" at bounding box center [142, 233] width 67 height 13
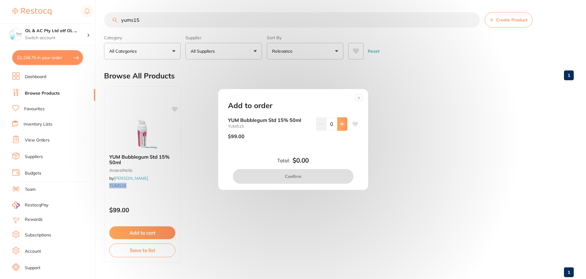
click at [341, 124] on icon at bounding box center [342, 124] width 4 height 4
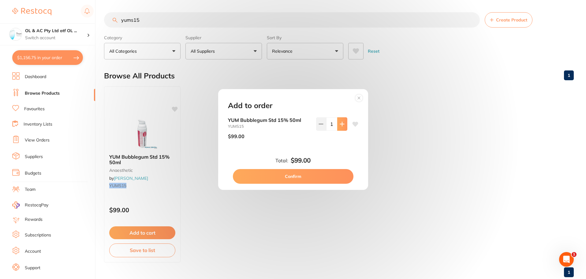
click at [341, 124] on icon at bounding box center [342, 124] width 4 height 4
click at [317, 123] on button at bounding box center [321, 123] width 10 height 13
type input "1"
click at [318, 173] on button "Confirm" at bounding box center [293, 176] width 121 height 15
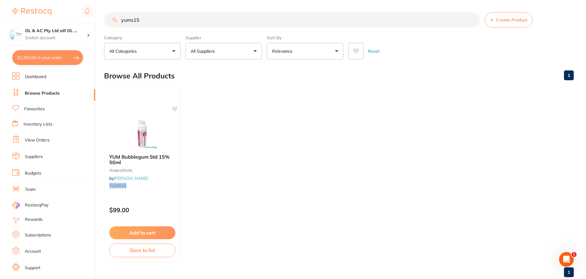
drag, startPoint x: 137, startPoint y: 17, endPoint x: 67, endPoint y: 18, distance: 70.1
click at [67, 18] on div "$1,265.65 OL & AC Pty Ltd atf OL ... Switch account OL & AC Pty Ltd atf OL & AC…" at bounding box center [293, 139] width 586 height 279
paste input "SP-4088-100"
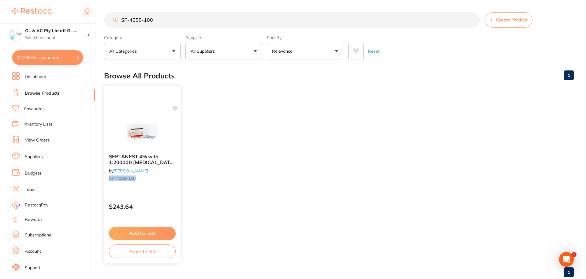
type input "SP-4088-100"
click at [152, 236] on button "Add to cart" at bounding box center [142, 233] width 67 height 13
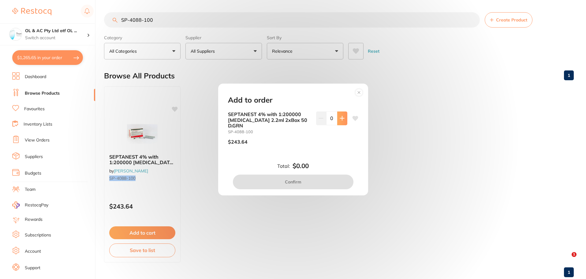
click at [338, 122] on button at bounding box center [342, 117] width 10 height 13
type input "1"
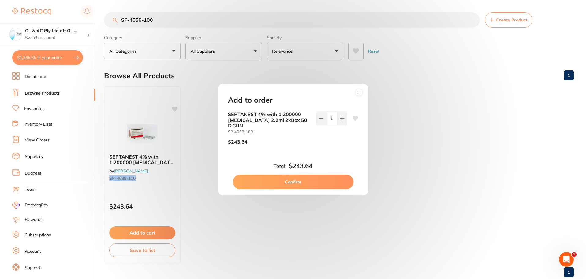
click at [335, 179] on button "Confirm" at bounding box center [293, 181] width 121 height 15
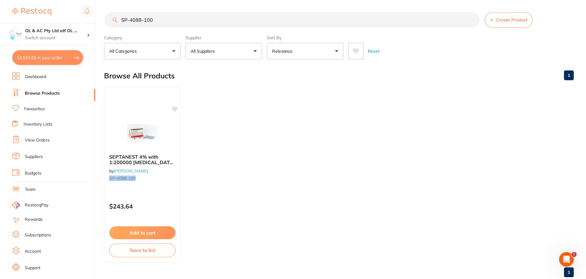
drag, startPoint x: 188, startPoint y: 21, endPoint x: 52, endPoint y: 18, distance: 135.3
click at [53, 18] on div "$1,533.65 OL & AC Pty Ltd atf OL ... Switch account OL & AC Pty Ltd atf OL & AC…" at bounding box center [293, 139] width 586 height 279
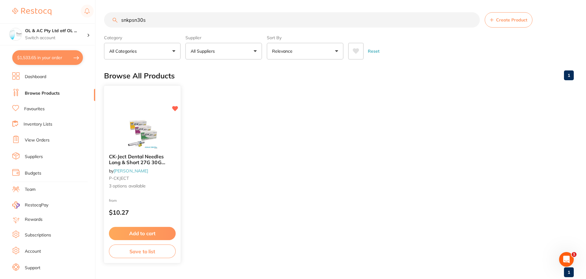
type input "snkpsn30s"
click at [139, 130] on img at bounding box center [142, 133] width 40 height 31
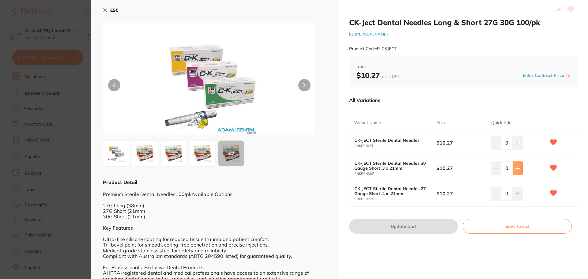
click at [515, 149] on button at bounding box center [517, 142] width 10 height 13
type input "1"
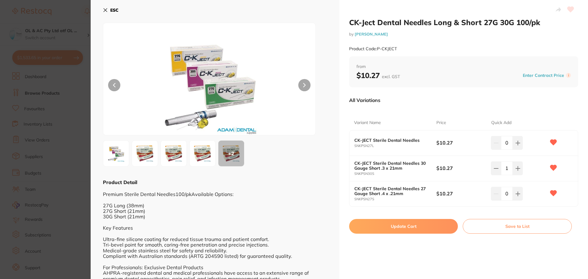
click at [414, 227] on button "Update Cart" at bounding box center [403, 226] width 109 height 15
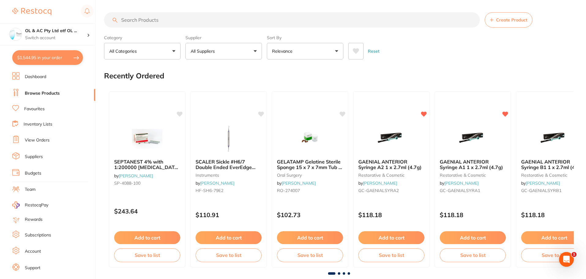
click at [157, 22] on input "search" at bounding box center [292, 19] width 376 height 15
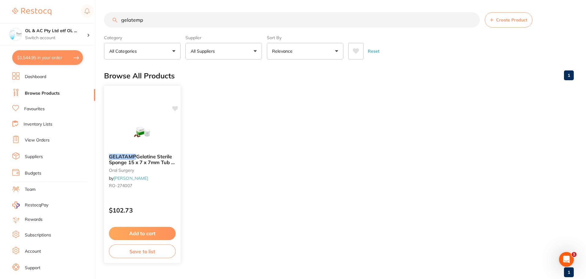
type input "gelatemp"
click at [153, 231] on button "Add to cart" at bounding box center [142, 233] width 67 height 13
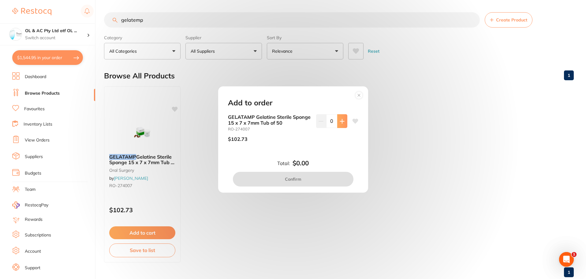
click at [340, 119] on icon at bounding box center [342, 121] width 5 height 5
type input "1"
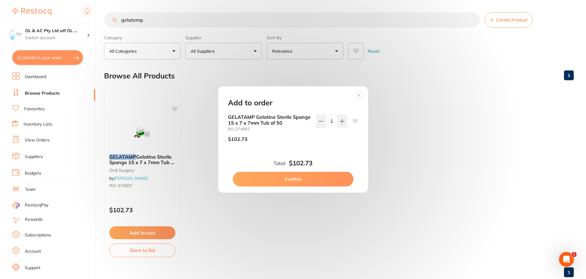
click at [333, 178] on button "Confirm" at bounding box center [293, 179] width 121 height 15
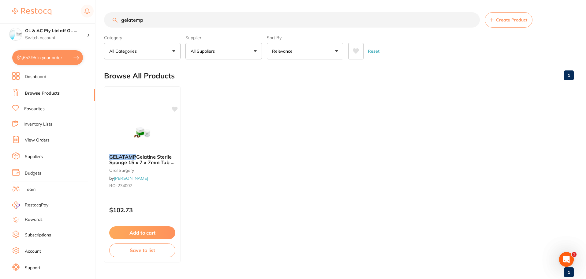
drag, startPoint x: 152, startPoint y: 19, endPoint x: 60, endPoint y: 16, distance: 92.5
click at [61, 17] on div "$1,657.95 OL & AC Pty Ltd atf OL ... Switch account OL & AC Pty Ltd atf OL & AC…" at bounding box center [293, 139] width 586 height 279
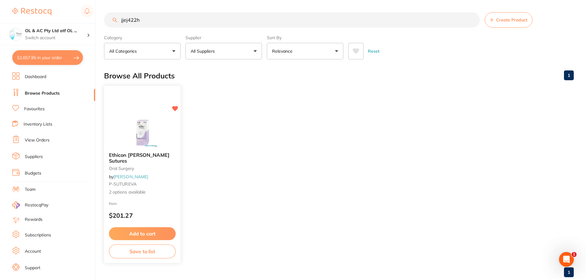
type input "jjej422h"
click at [143, 126] on img at bounding box center [142, 131] width 40 height 31
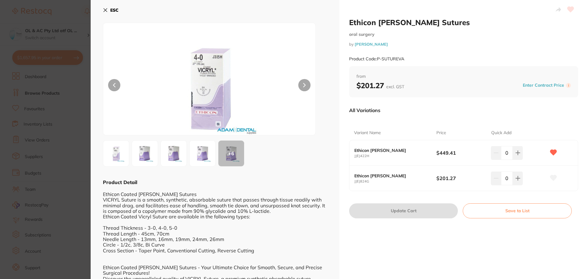
drag, startPoint x: 409, startPoint y: 150, endPoint x: 384, endPoint y: 149, distance: 25.5
click at [384, 149] on b "Ethicon [PERSON_NAME]" at bounding box center [391, 150] width 74 height 5
copy b "Absorbable"
click at [105, 9] on icon at bounding box center [105, 10] width 5 height 5
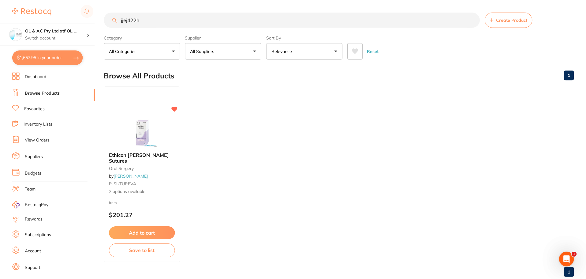
scroll to position [5, 0]
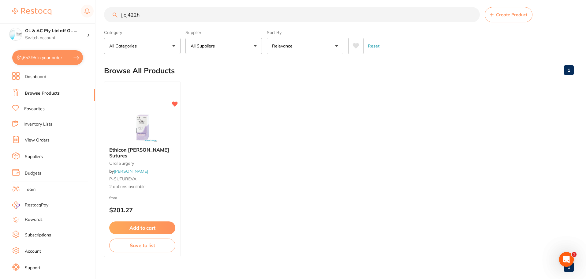
drag, startPoint x: 159, startPoint y: 16, endPoint x: 76, endPoint y: 14, distance: 83.0
click at [76, 15] on div "$1,657.95 OL & AC Pty Ltd atf OL ... Switch account OL & AC Pty Ltd atf OL & AC…" at bounding box center [293, 134] width 586 height 279
paste input "PGN304970"
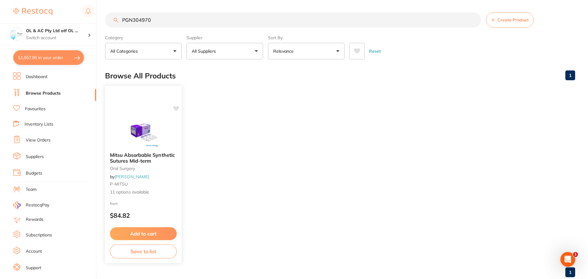
scroll to position [0, 0]
type input "PGN304970"
click at [151, 135] on img at bounding box center [142, 131] width 40 height 31
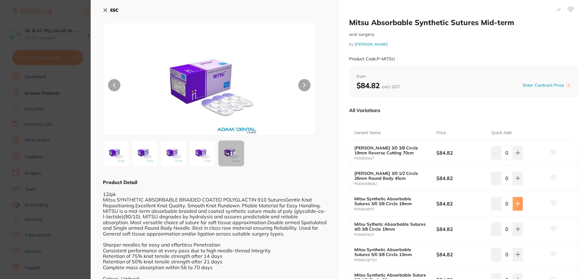
click at [519, 159] on button at bounding box center [517, 152] width 10 height 13
type input "1"
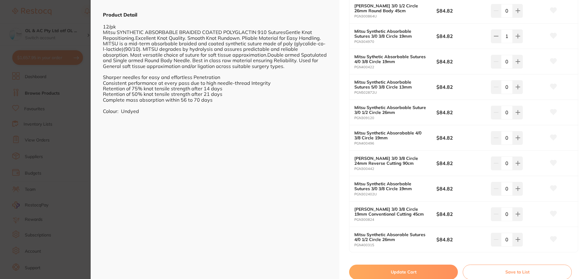
scroll to position [190, 0]
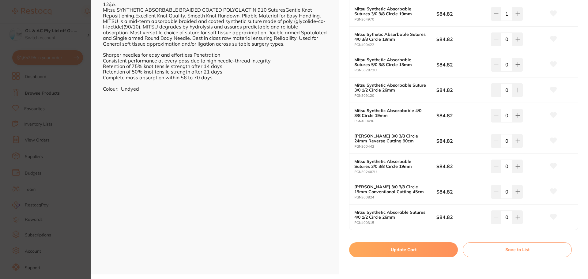
click at [418, 246] on button "Update Cart" at bounding box center [403, 249] width 109 height 15
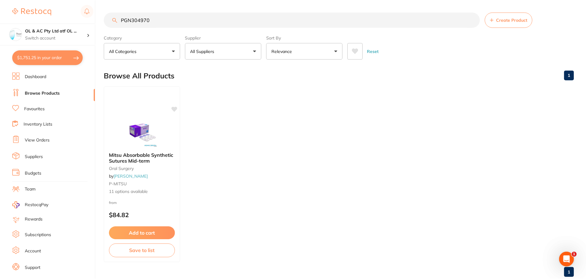
scroll to position [5, 0]
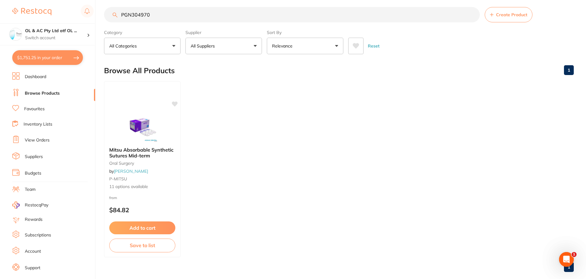
drag, startPoint x: 159, startPoint y: 13, endPoint x: 65, endPoint y: 8, distance: 94.2
click at [66, 8] on div "$1,751.25 OL & AC Pty Ltd atf OL ... Switch account OL & AC Pty Ltd atf OL & AC…" at bounding box center [293, 134] width 586 height 279
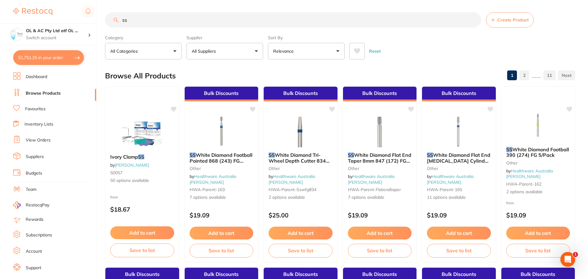
scroll to position [0, 0]
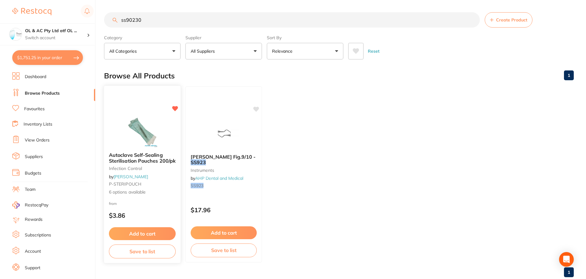
type input "ss90230"
click at [132, 129] on img at bounding box center [142, 131] width 40 height 31
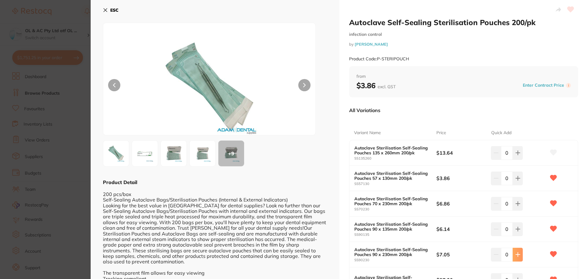
click at [512, 159] on button at bounding box center [517, 152] width 10 height 13
type input "2"
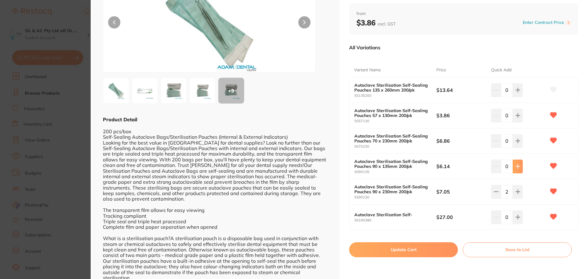
click at [516, 92] on icon at bounding box center [517, 90] width 4 height 4
type input "2"
click at [518, 97] on button at bounding box center [517, 89] width 10 height 13
click at [518, 92] on icon at bounding box center [517, 90] width 5 height 5
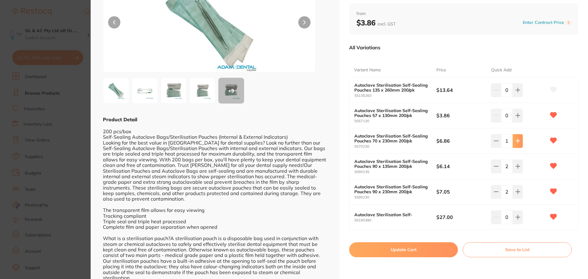
type input "2"
click at [515, 92] on icon at bounding box center [517, 90] width 4 height 4
type input "2"
click at [415, 255] on button "Update Cart" at bounding box center [403, 249] width 109 height 15
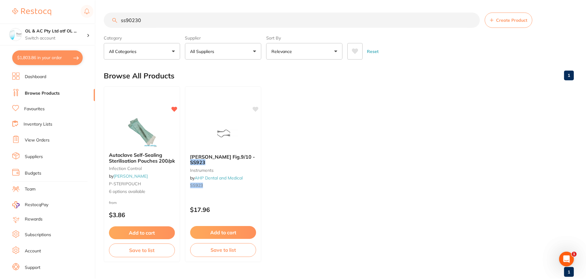
scroll to position [5, 0]
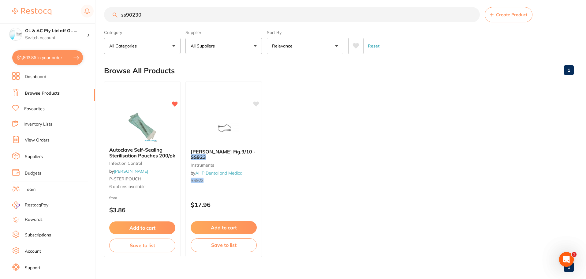
drag, startPoint x: 149, startPoint y: 17, endPoint x: 77, endPoint y: 8, distance: 72.7
click at [77, 8] on div "$1,803.86 OL & AC Pty Ltd atf OL ... Switch account OL & AC Pty Ltd atf OL & AC…" at bounding box center [293, 134] width 586 height 279
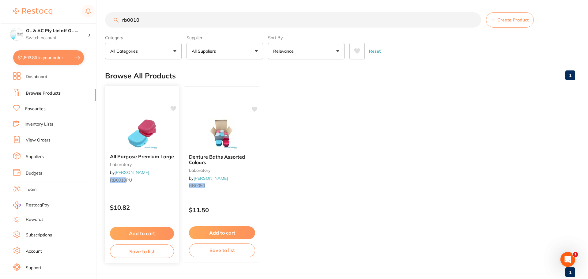
scroll to position [0, 0]
type input "rb0010"
click at [142, 122] on img at bounding box center [141, 133] width 40 height 31
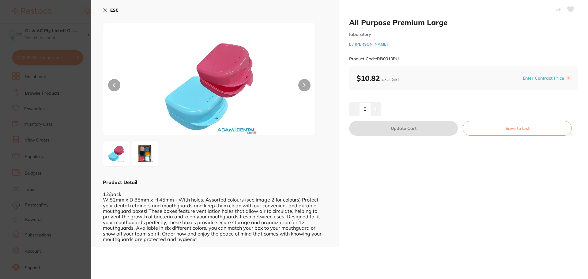
click at [105, 9] on icon at bounding box center [105, 10] width 3 height 3
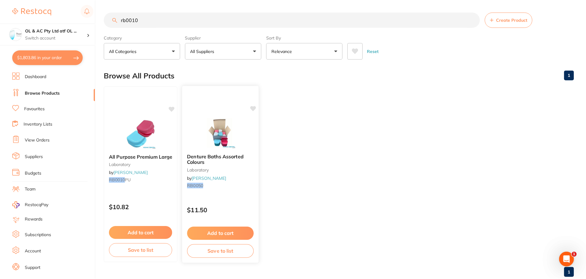
scroll to position [5, 0]
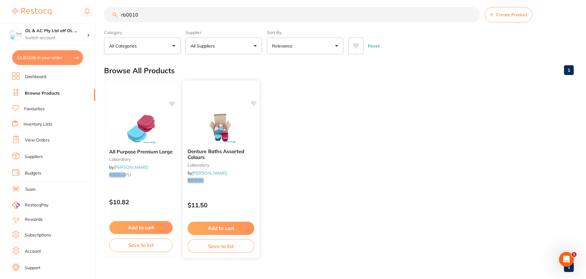
click at [242, 120] on div at bounding box center [221, 128] width 77 height 31
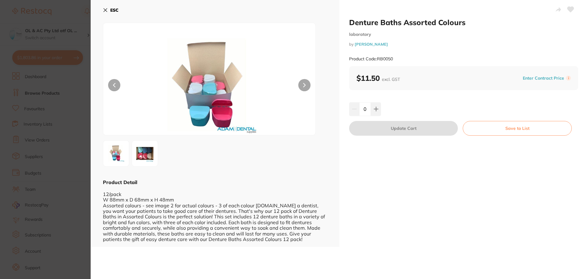
click at [106, 9] on icon at bounding box center [105, 10] width 3 height 3
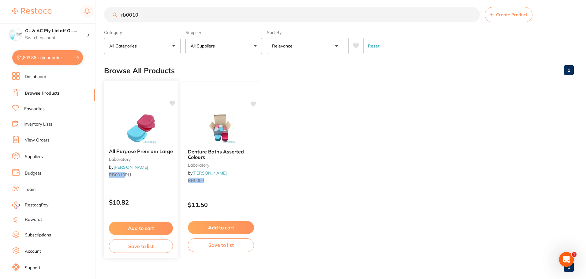
click at [155, 136] on img at bounding box center [141, 128] width 40 height 31
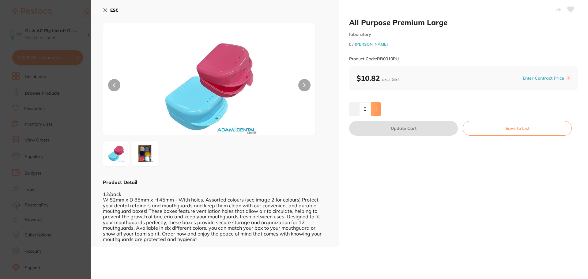
click at [378, 109] on button at bounding box center [376, 108] width 10 height 13
type input "1"
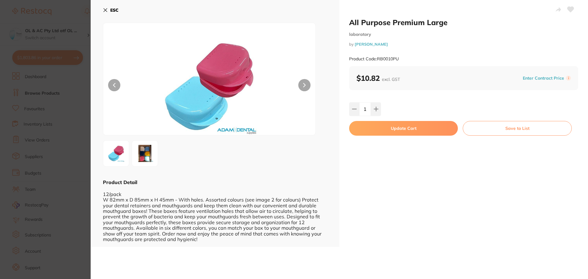
click at [402, 127] on button "Update Cart" at bounding box center [403, 128] width 109 height 15
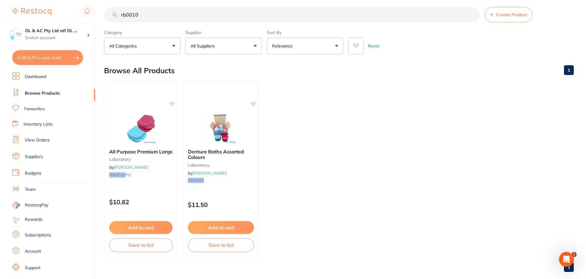
drag, startPoint x: 139, startPoint y: 16, endPoint x: 98, endPoint y: 17, distance: 40.4
click at [98, 17] on div "$1,815.76 OL & AC Pty Ltd atf OL ... Switch account OL & AC Pty Ltd atf OL & AC…" at bounding box center [293, 134] width 586 height 279
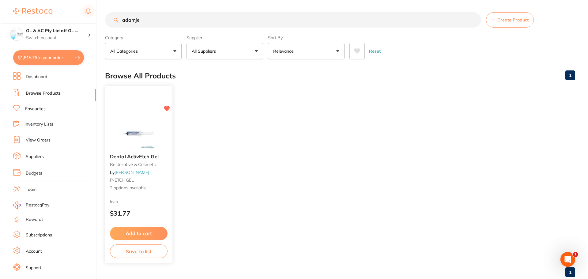
scroll to position [0, 0]
type input "adamje"
click at [137, 127] on img at bounding box center [138, 133] width 40 height 31
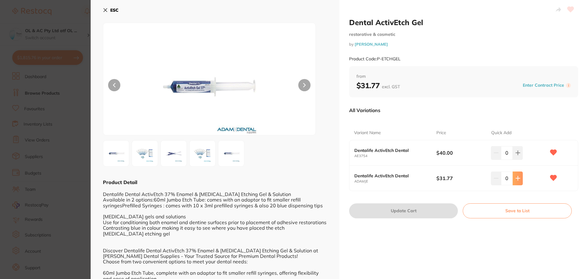
click at [519, 159] on button at bounding box center [517, 152] width 10 height 13
type input "1"
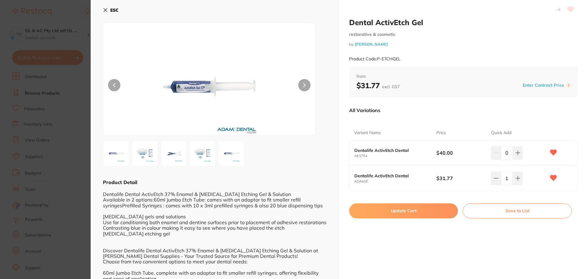
click at [420, 209] on button "Update Cart" at bounding box center [403, 210] width 109 height 15
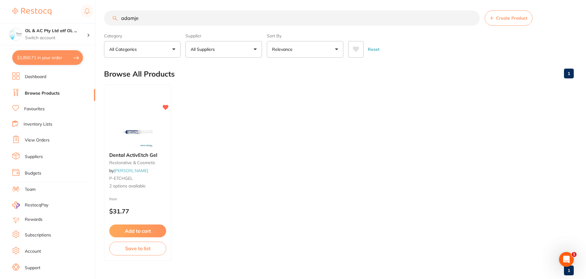
drag, startPoint x: 96, startPoint y: 11, endPoint x: 0, endPoint y: 1, distance: 97.0
click at [0, 2] on div "$1,850.71 OL & AC Pty Ltd atf OL ... Switch account OL & AC Pty Ltd atf OL & AC…" at bounding box center [293, 137] width 586 height 279
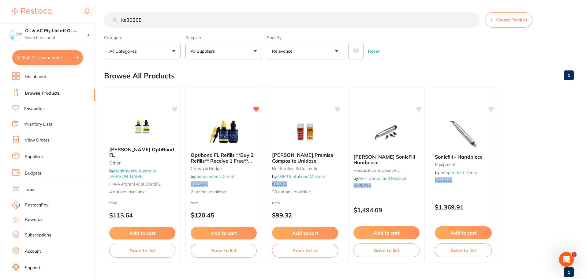
type input "ke35265"
